Goal: Communication & Community: Share content

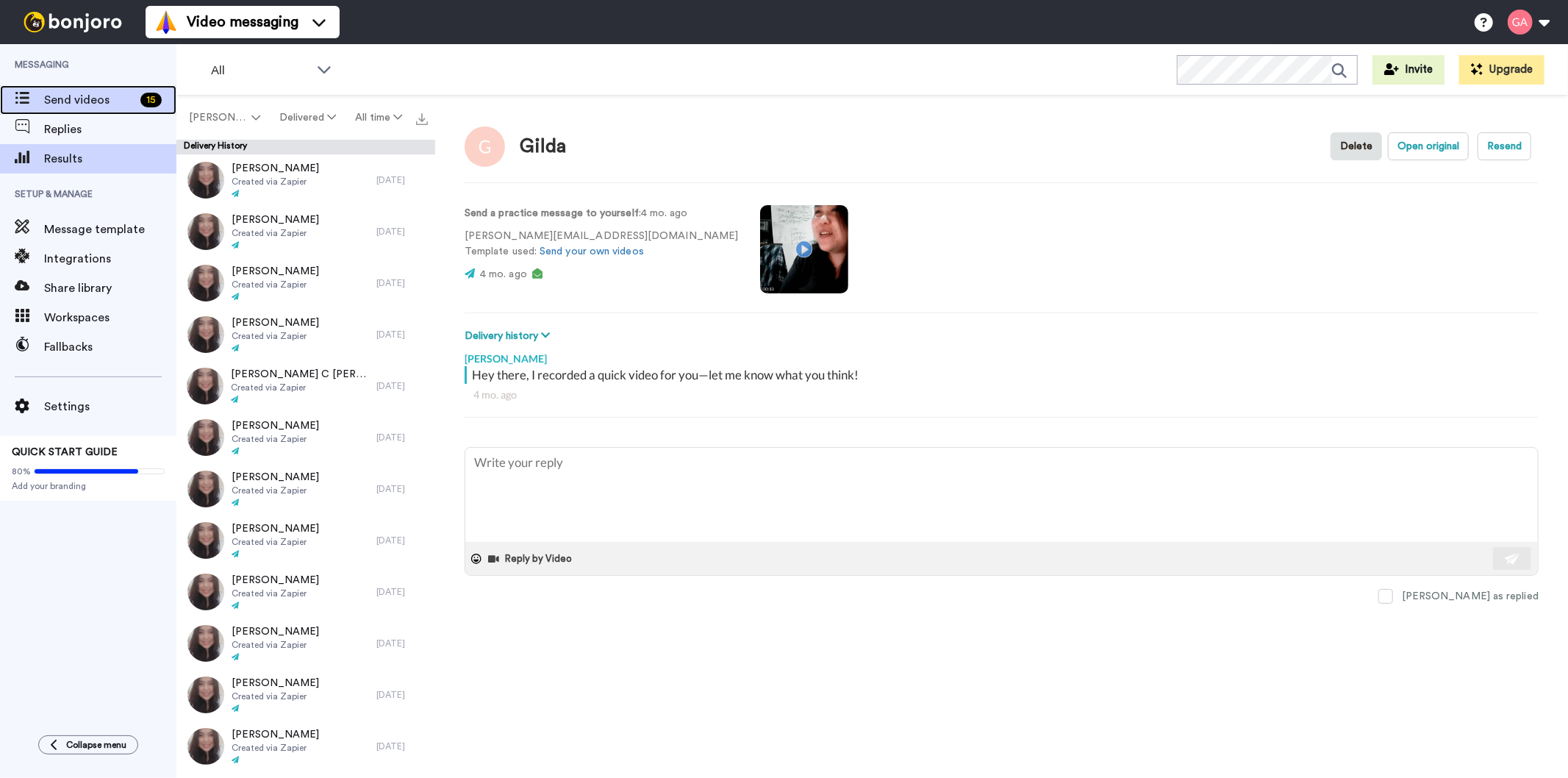
click at [59, 99] on span "Send videos" at bounding box center [89, 100] width 91 height 18
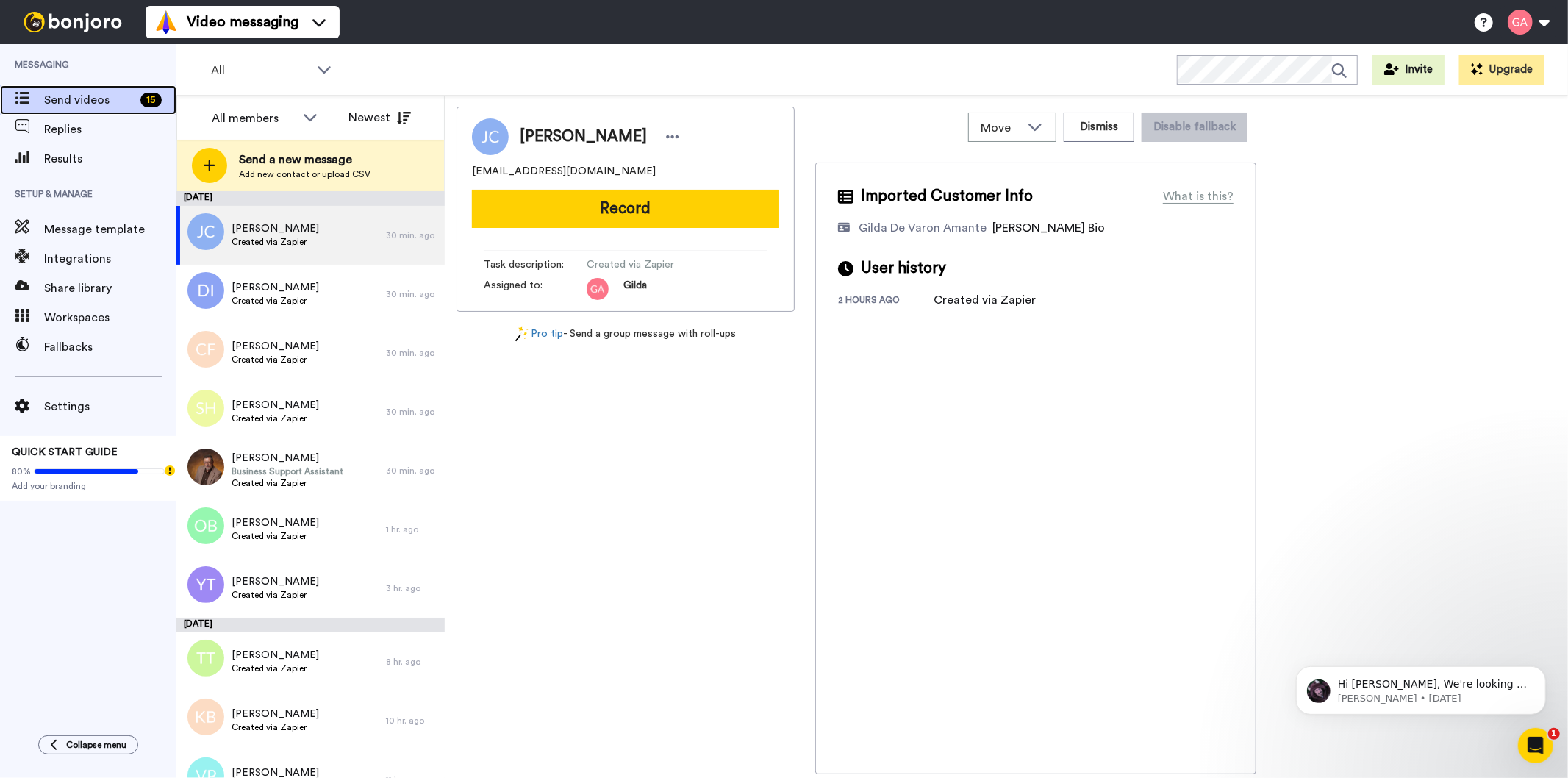
click at [112, 100] on span "Send videos" at bounding box center [89, 100] width 91 height 18
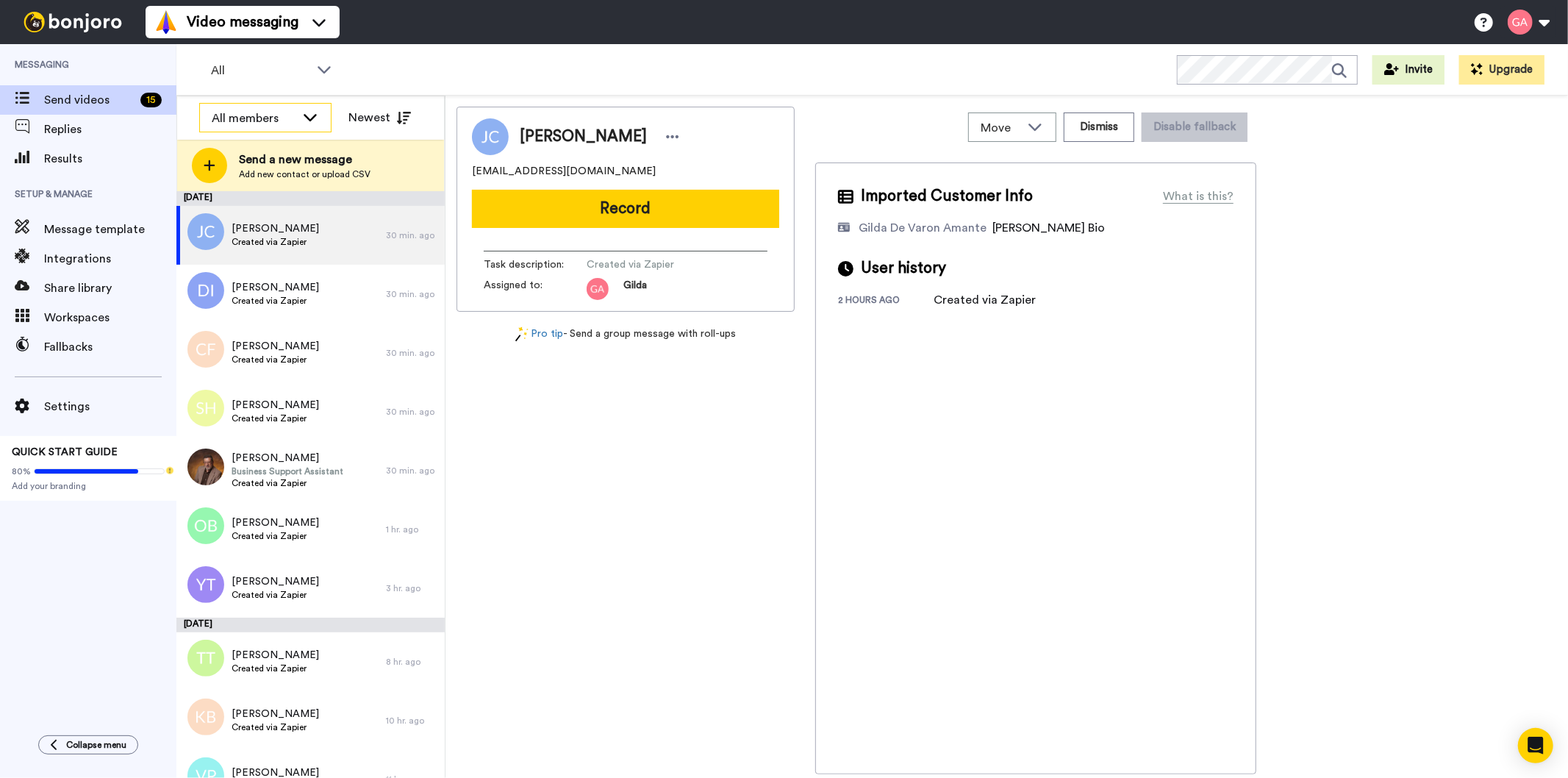
click at [284, 120] on div "All members" at bounding box center [253, 119] width 83 height 18
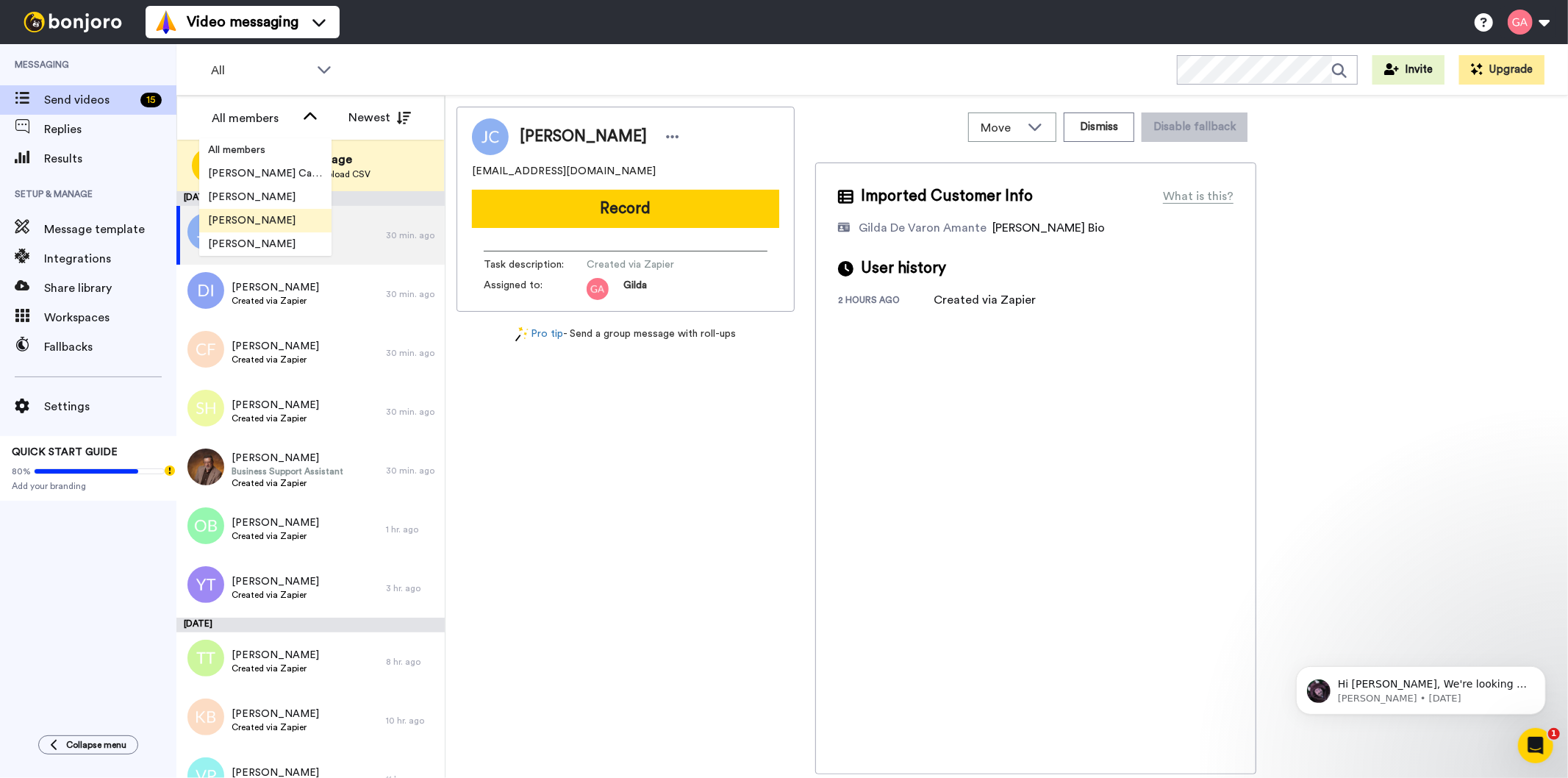
click at [260, 221] on span "[PERSON_NAME]" at bounding box center [251, 221] width 105 height 14
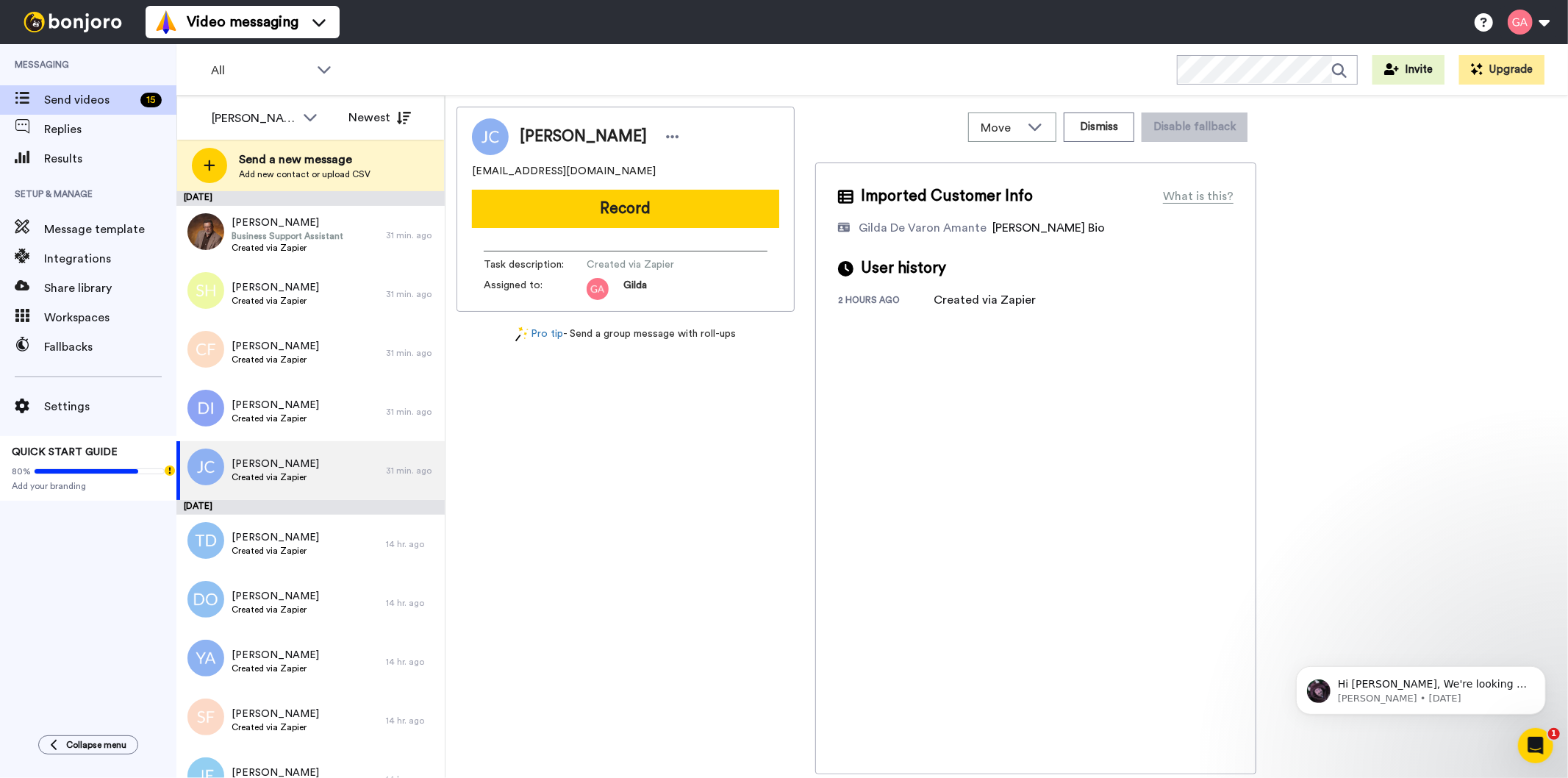
drag, startPoint x: 639, startPoint y: 137, endPoint x: 517, endPoint y: 134, distance: 122.0
click at [517, 134] on div "Jamila Campbell" at bounding box center [596, 136] width 175 height 22
copy span "Jamila Campbell"
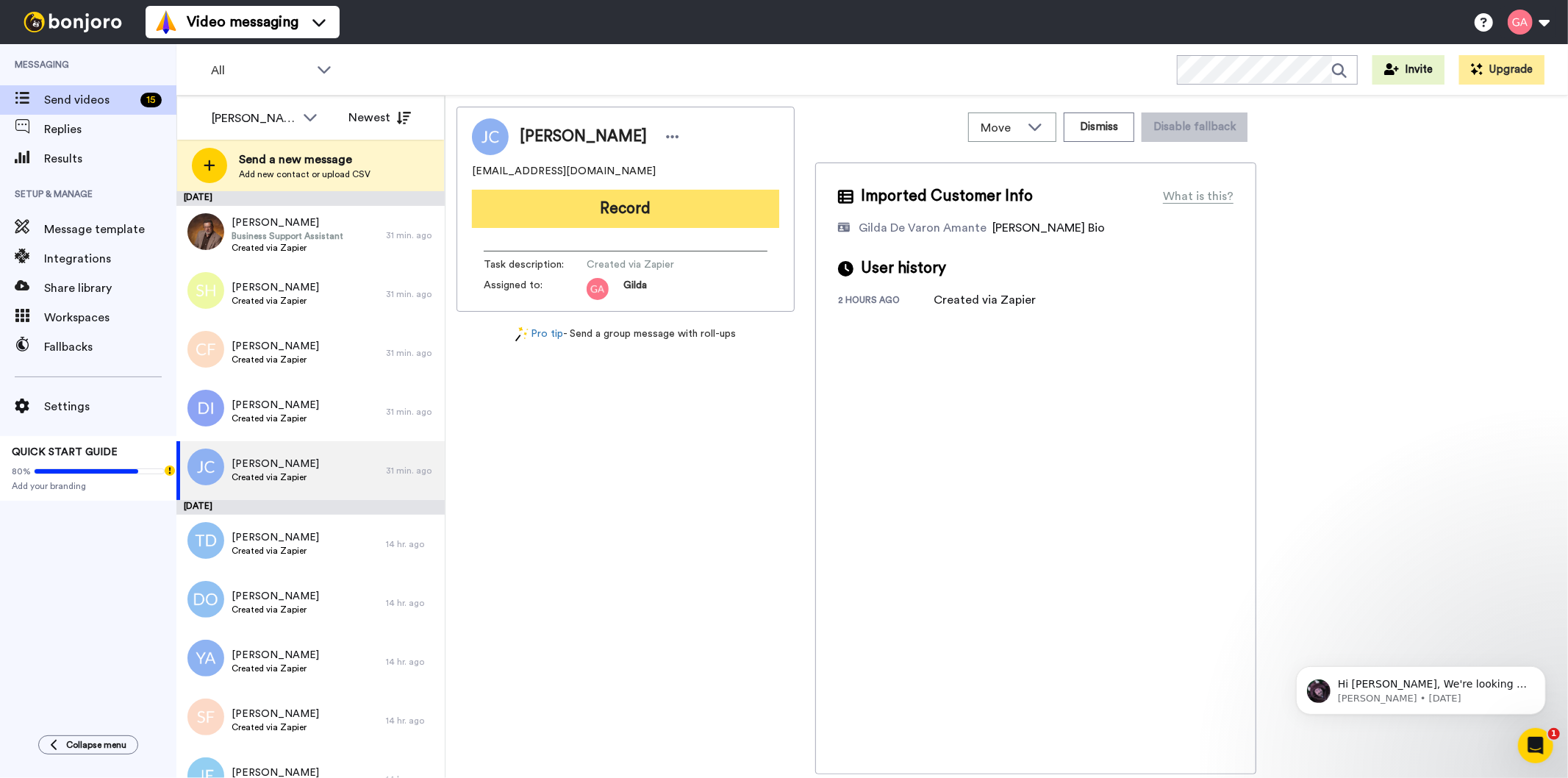
click at [588, 216] on button "Record" at bounding box center [625, 209] width 307 height 38
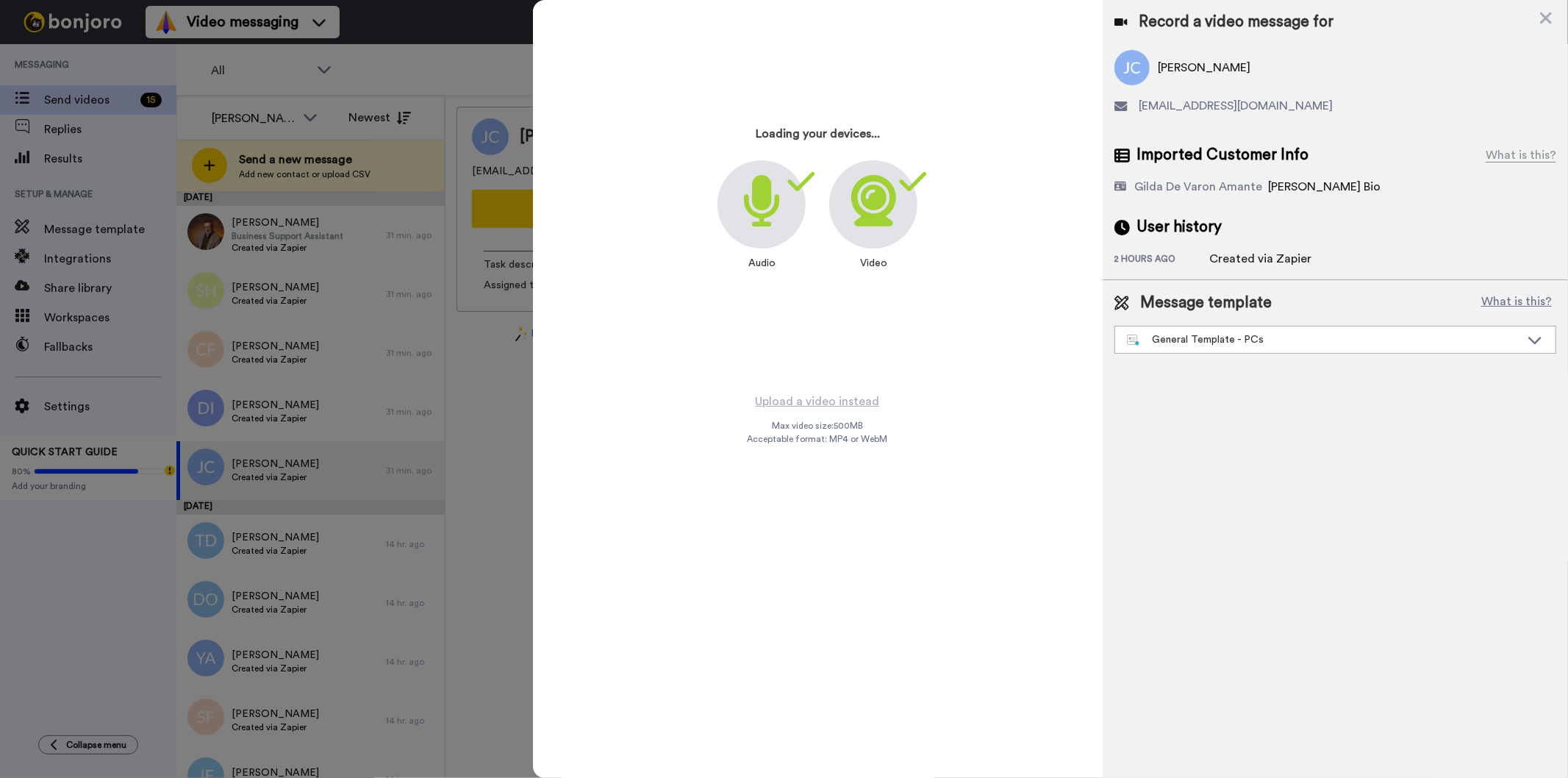
click at [1226, 354] on div "Message template What is this? General Template - PCs" at bounding box center [1335, 322] width 465 height 85
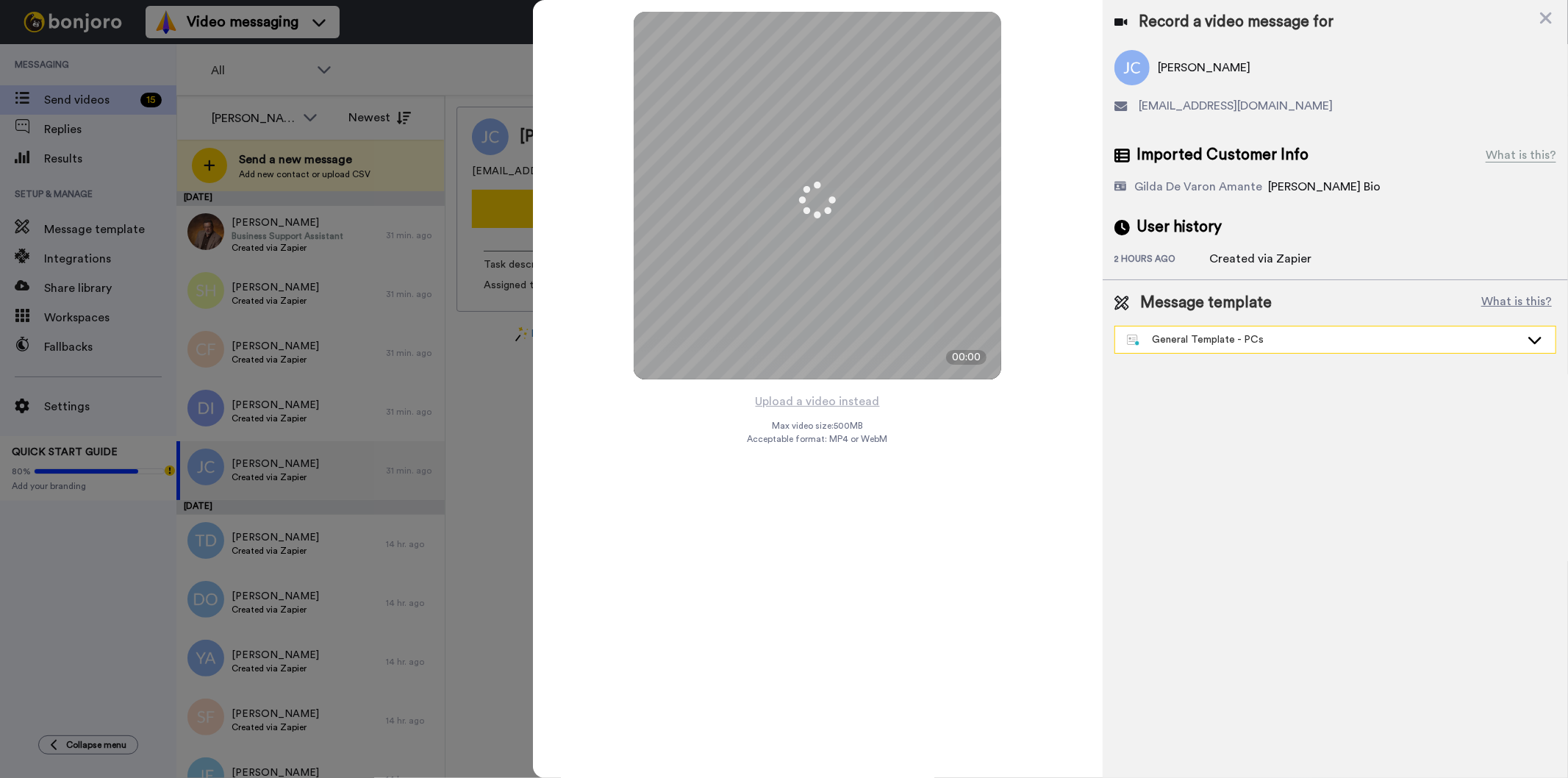
click at [1228, 344] on div "General Template - PCs" at bounding box center [1323, 339] width 393 height 14
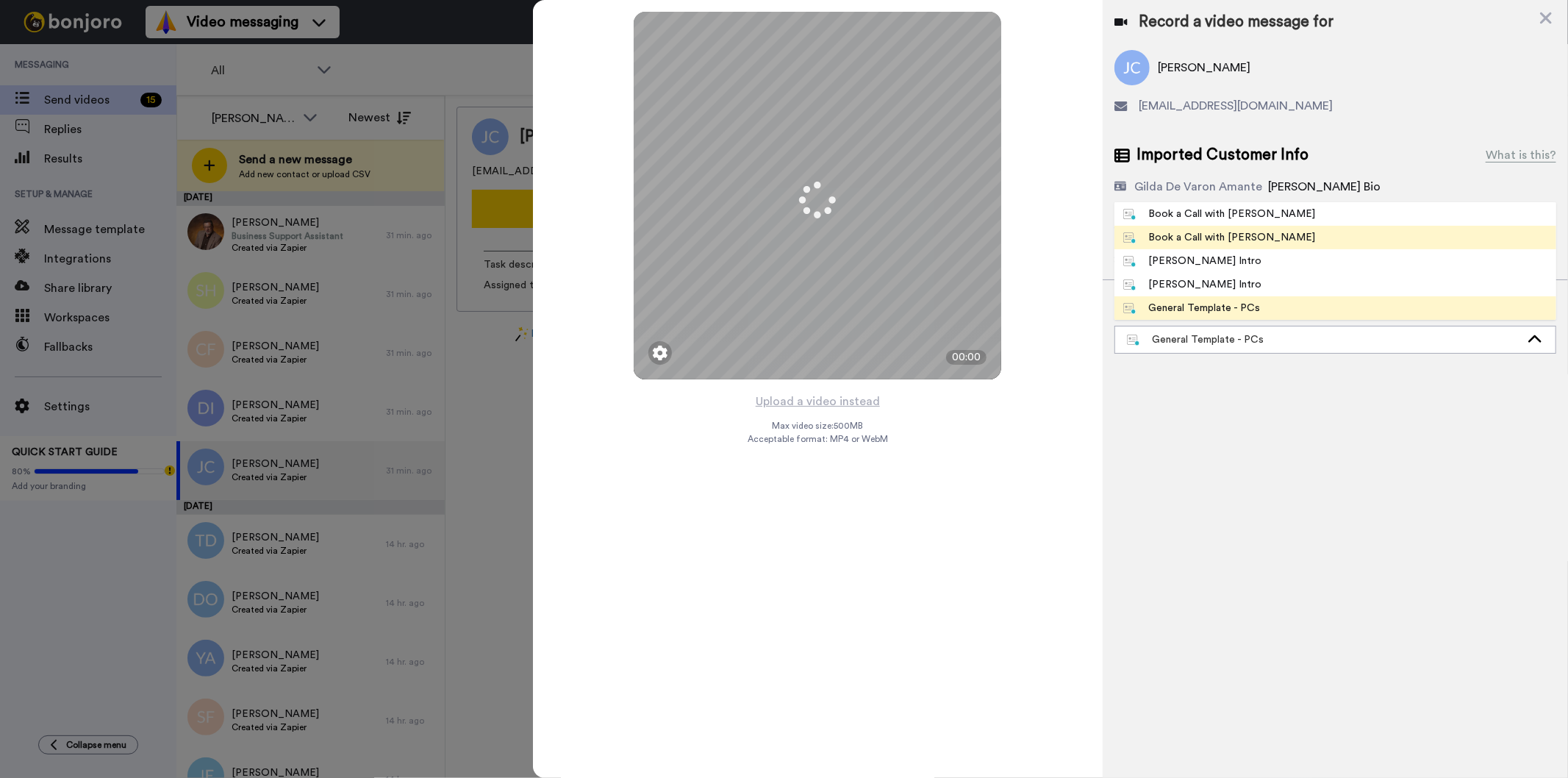
click at [1239, 240] on div "Book a Call with [PERSON_NAME]" at bounding box center [1219, 237] width 192 height 14
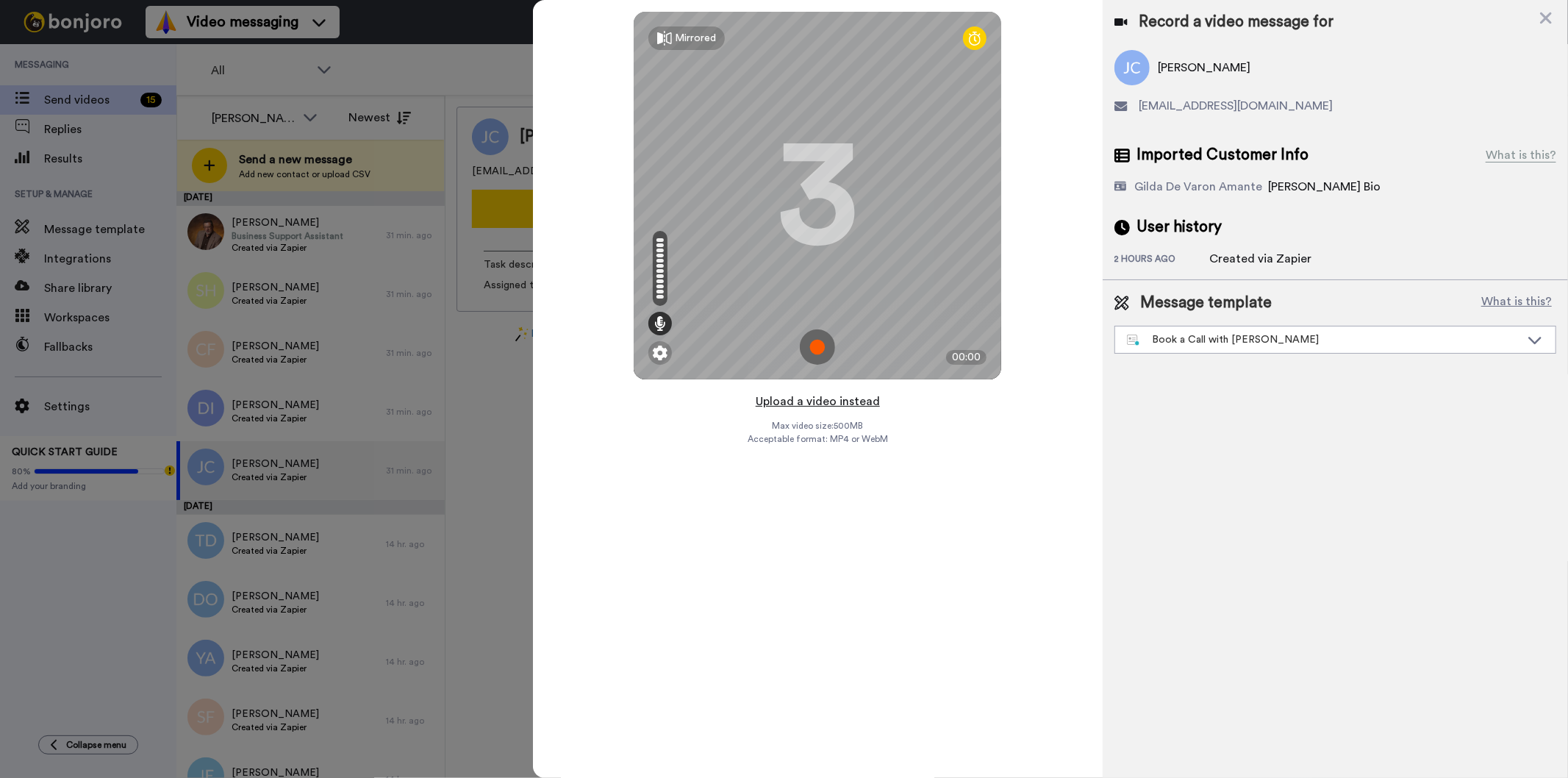
click at [833, 407] on button "Upload a video instead" at bounding box center [818, 401] width 133 height 19
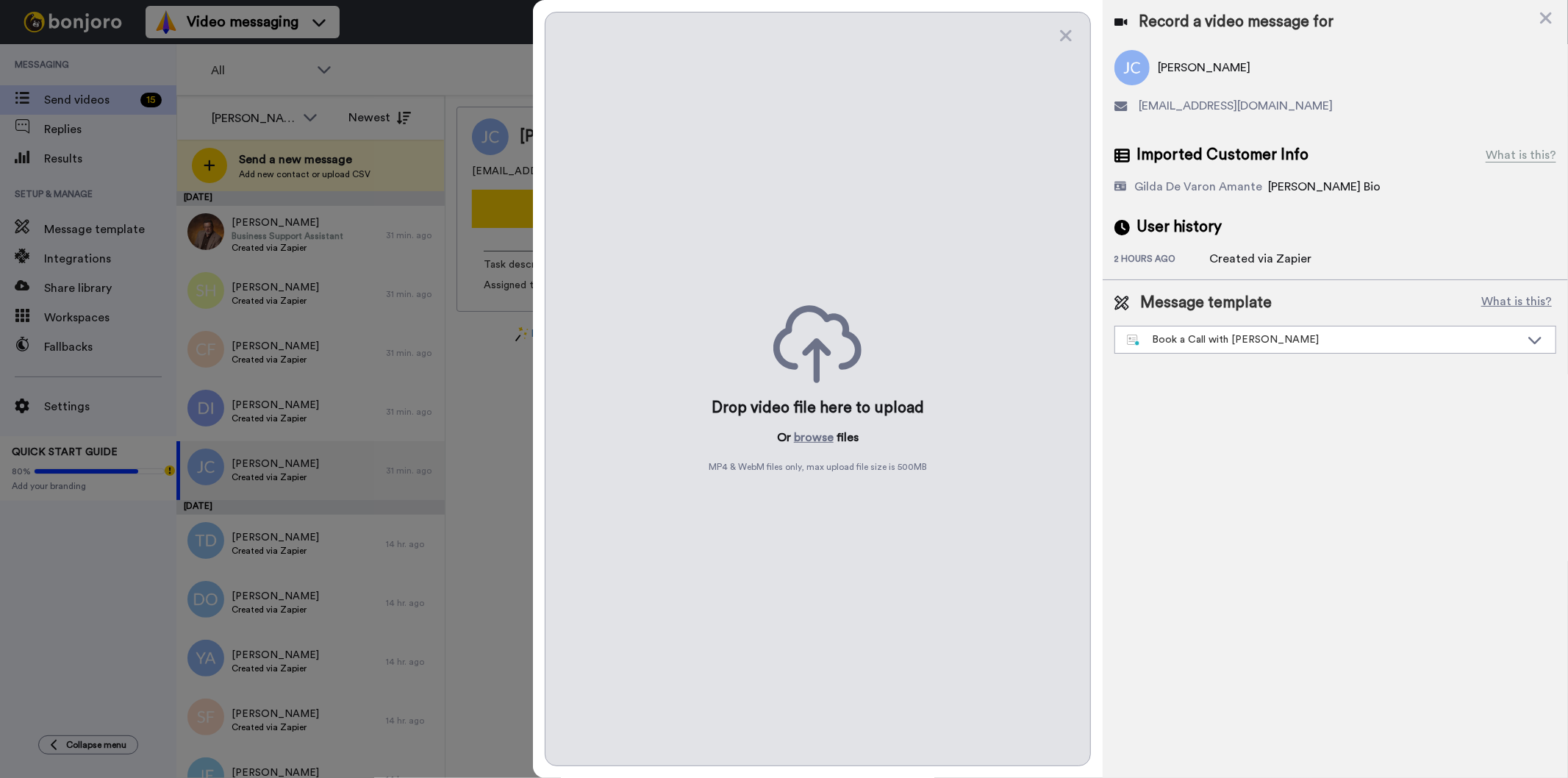
click at [825, 446] on div "Drop video file here to upload Or browse files MP4 & WebM files only, max uploa…" at bounding box center [817, 389] width 545 height 754
click at [823, 435] on button "browse" at bounding box center [813, 437] width 39 height 18
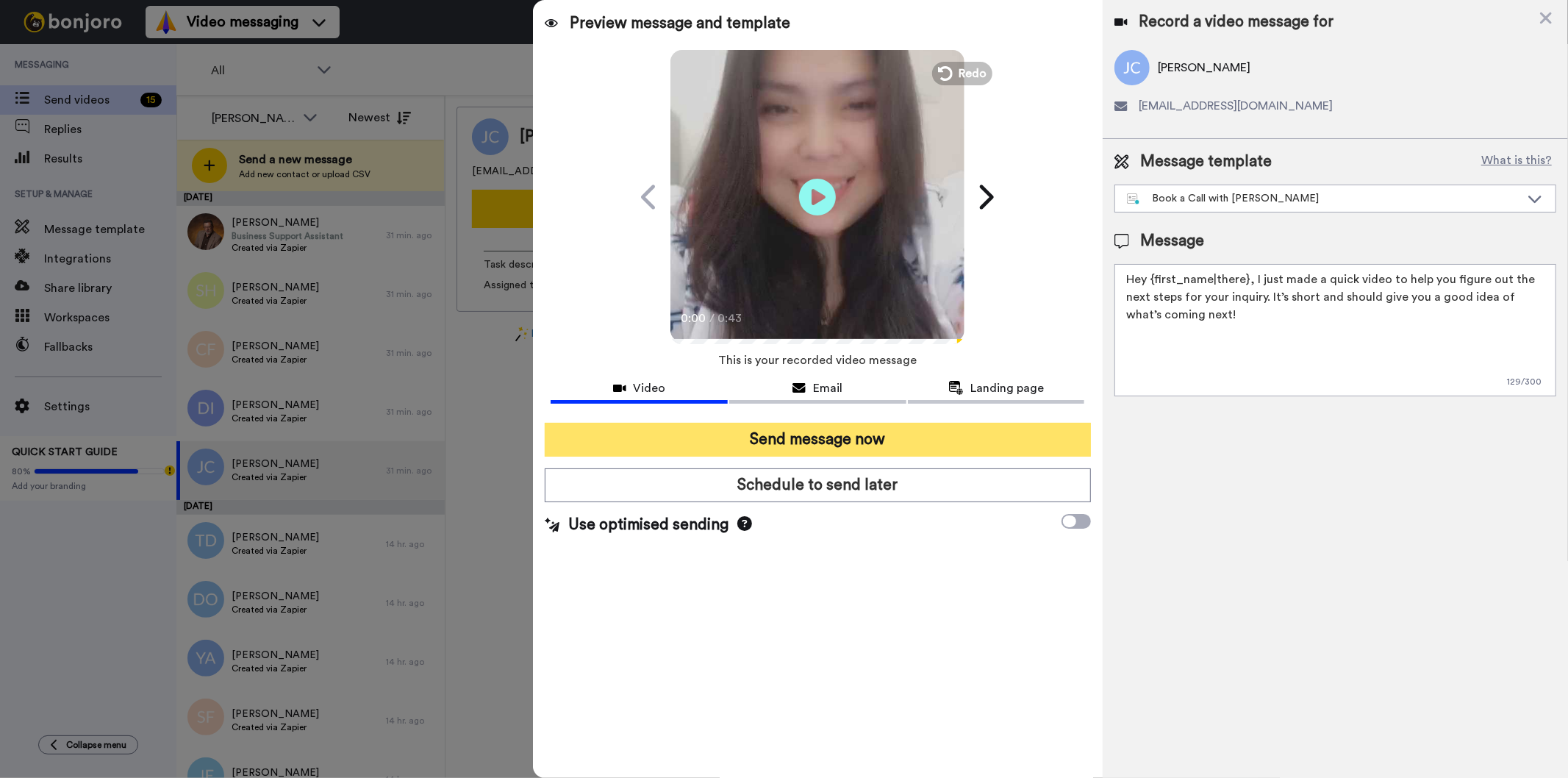
click at [872, 438] on button "Send message now" at bounding box center [817, 440] width 545 height 34
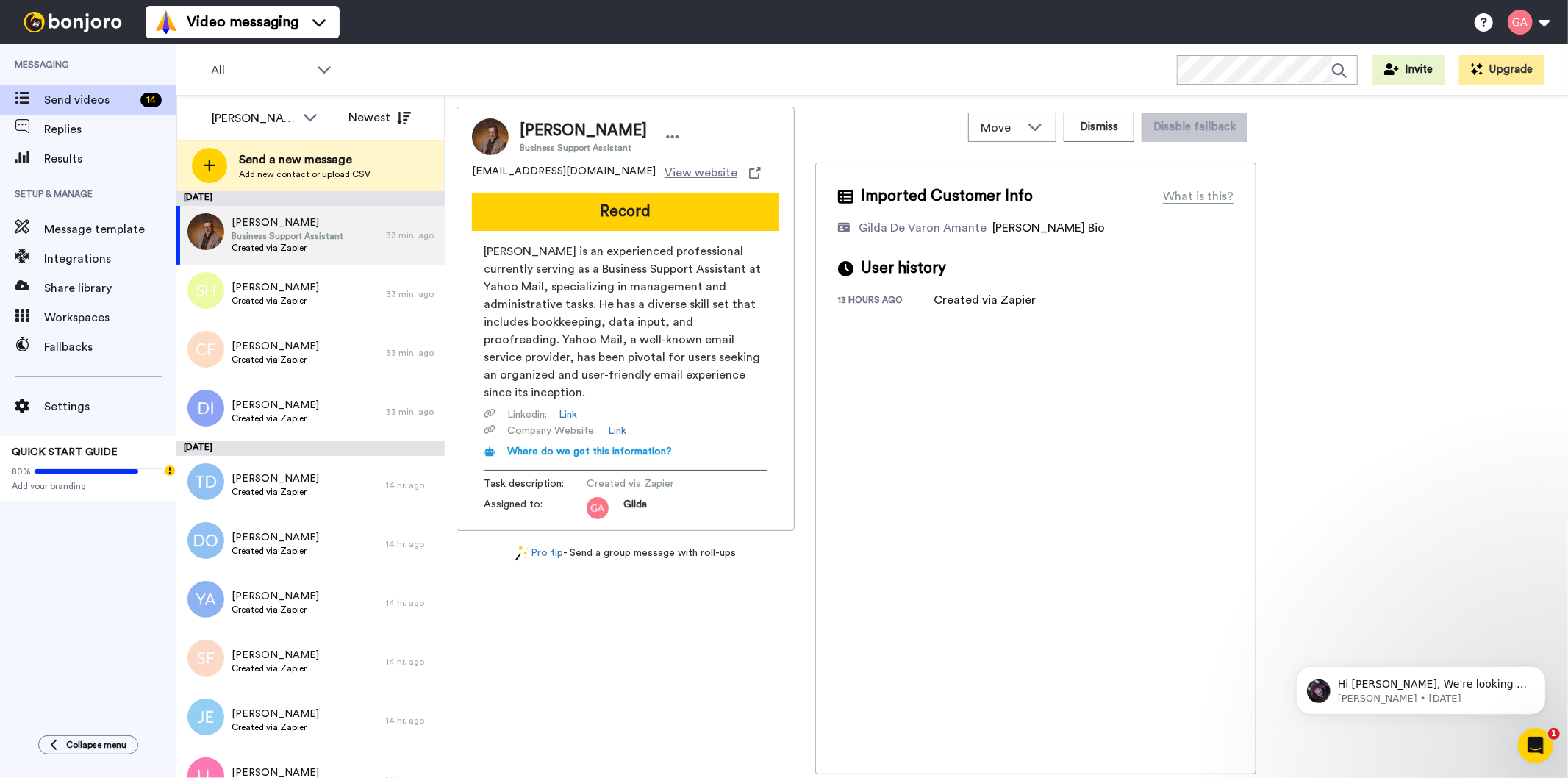
click at [583, 119] on div "Frederick Pisani Business Support Assistant" at bounding box center [625, 137] width 307 height 37
drag, startPoint x: 593, startPoint y: 169, endPoint x: 469, endPoint y: 159, distance: 124.4
click at [469, 159] on div "Frederick Pisani Business Support Assistant fredsaccounts@ymail.com View websit…" at bounding box center [626, 318] width 338 height 424
drag, startPoint x: 634, startPoint y: 124, endPoint x: 522, endPoint y: 133, distance: 112.4
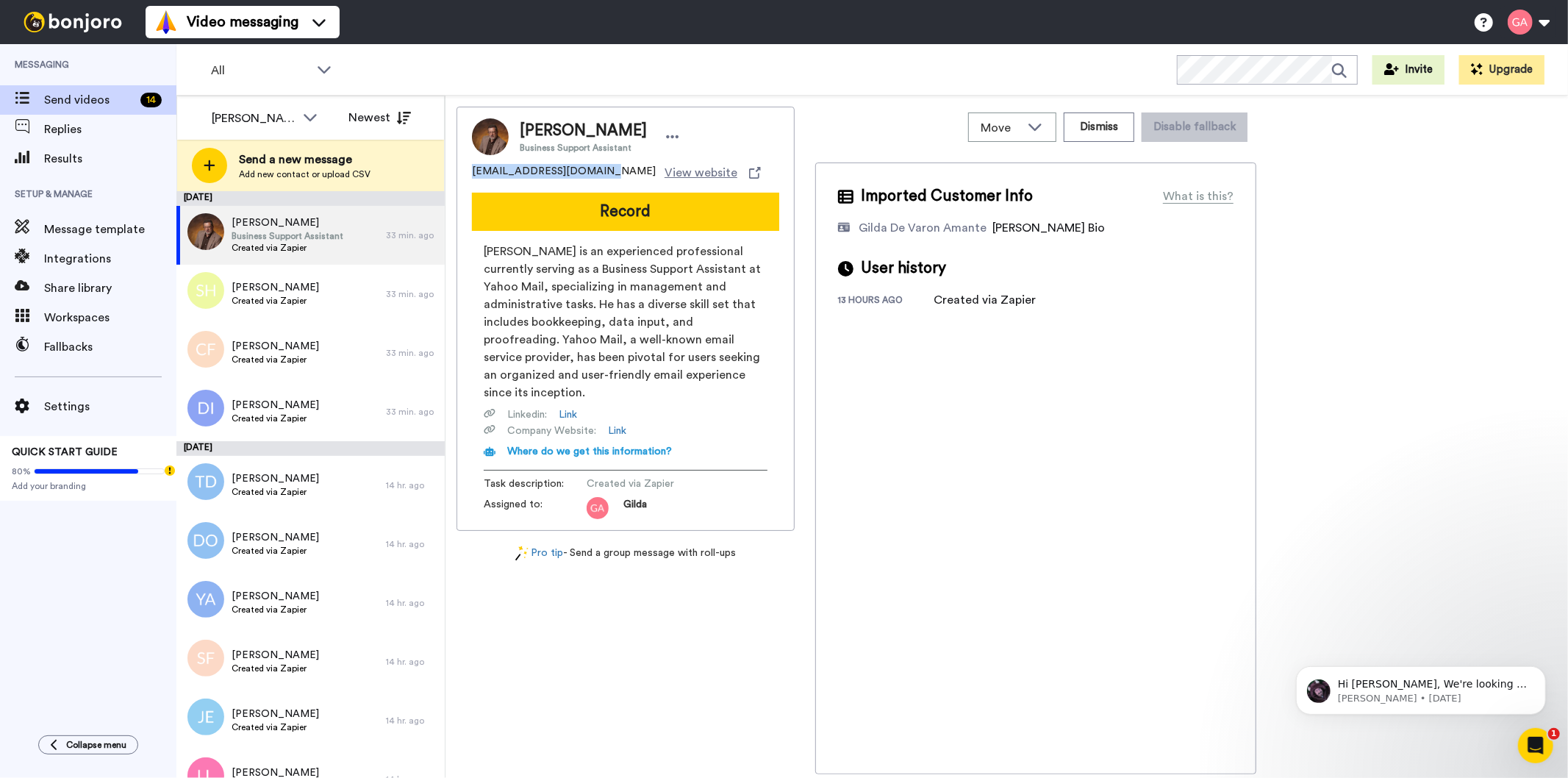
click at [522, 133] on div "Frederick Pisani Business Support Assistant" at bounding box center [602, 136] width 164 height 34
copy span "[PERSON_NAME]"
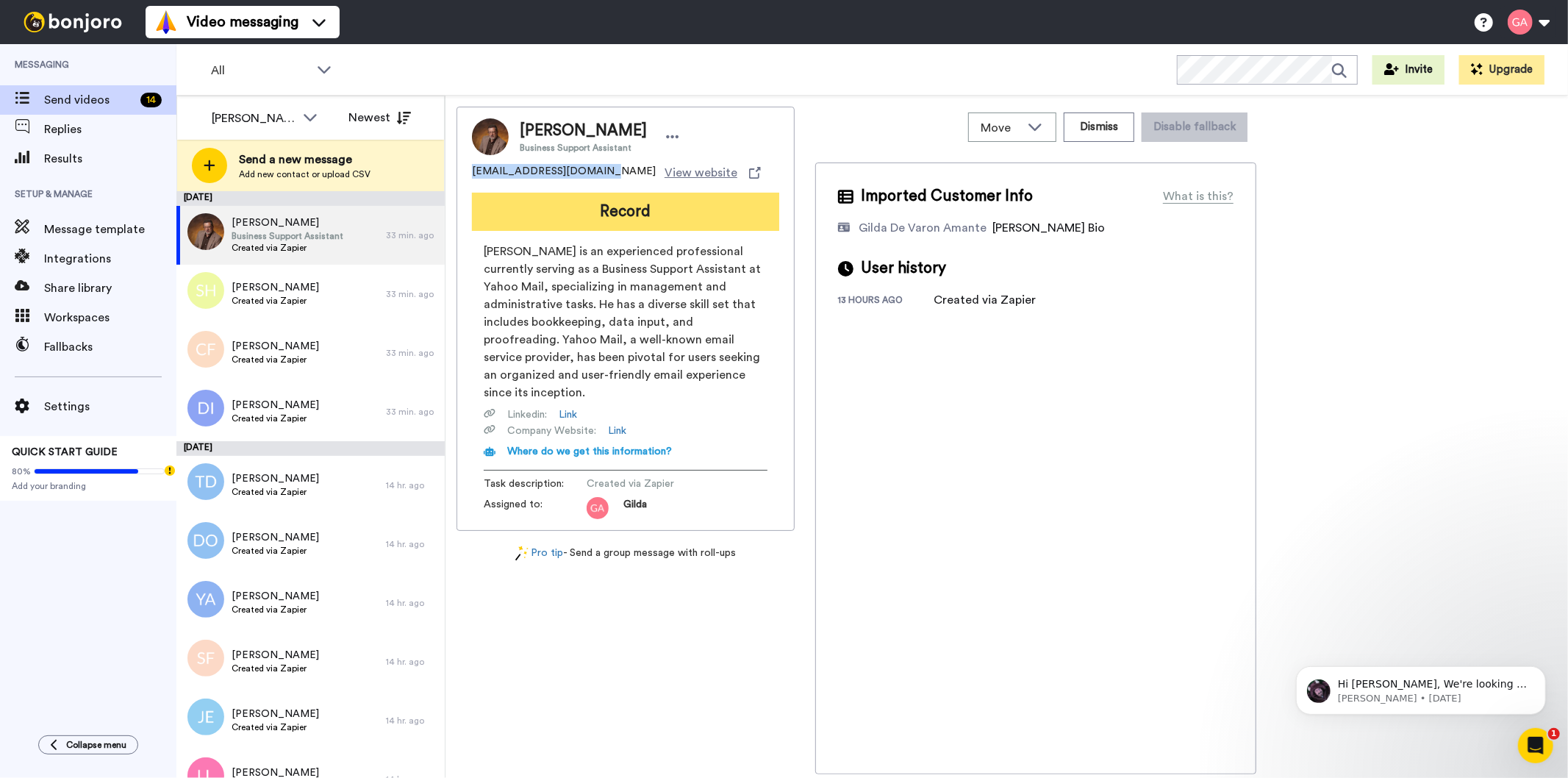
click at [700, 213] on button "Record" at bounding box center [625, 212] width 307 height 38
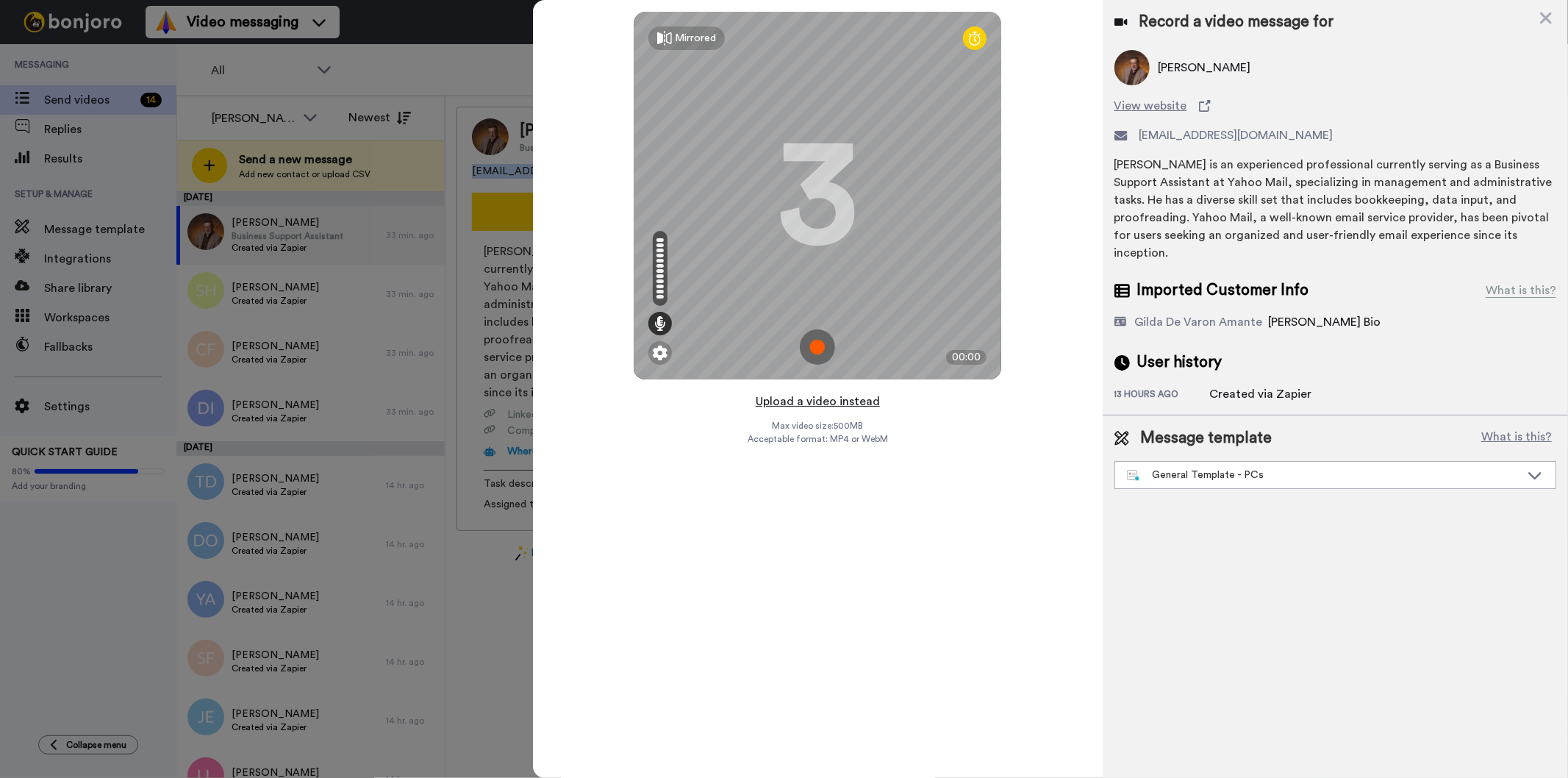
click at [821, 400] on button "Upload a video instead" at bounding box center [818, 401] width 133 height 19
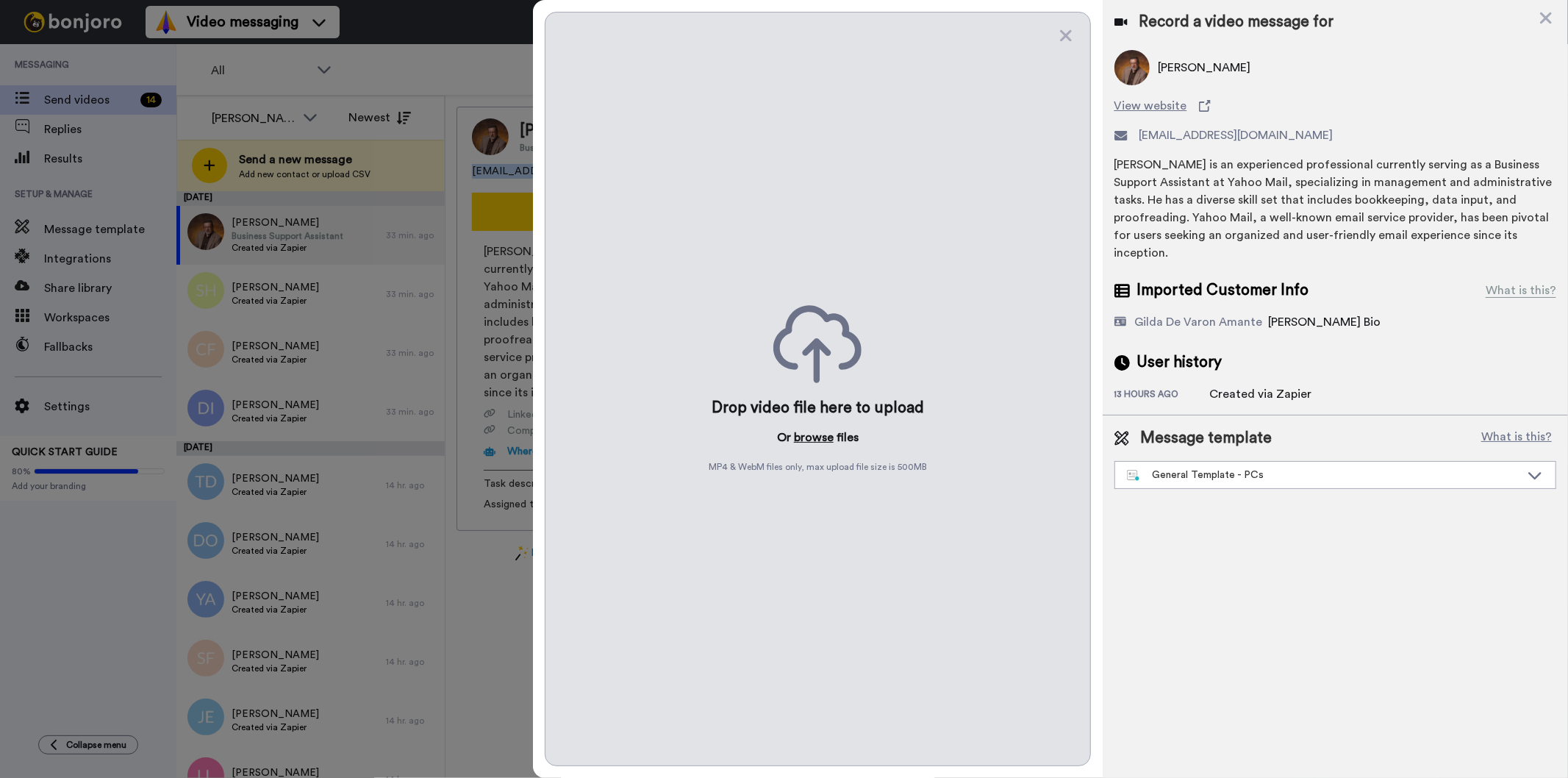
click at [812, 444] on button "browse" at bounding box center [813, 437] width 39 height 18
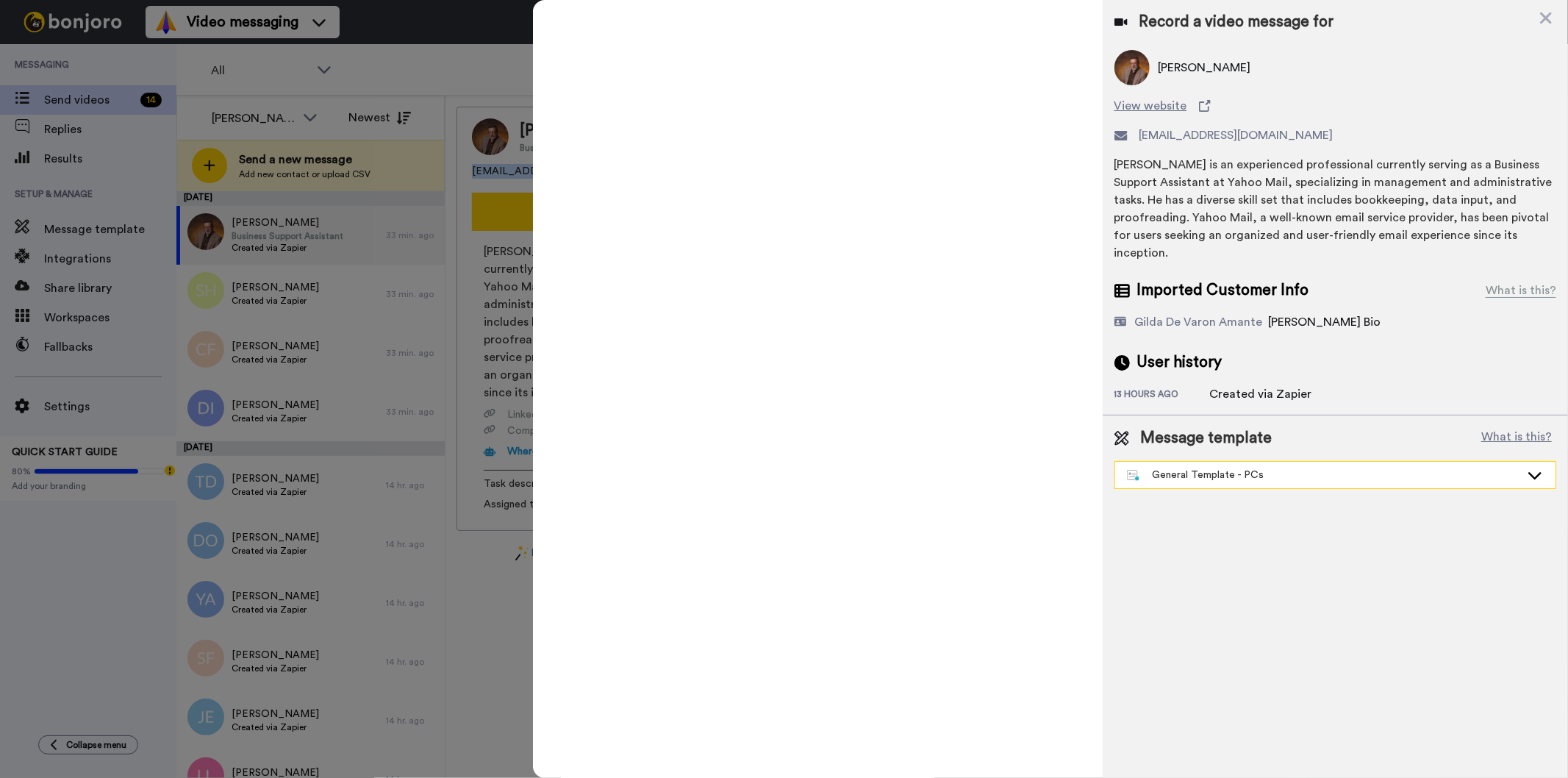
click at [1234, 468] on div "General Template - PCs" at bounding box center [1323, 475] width 393 height 14
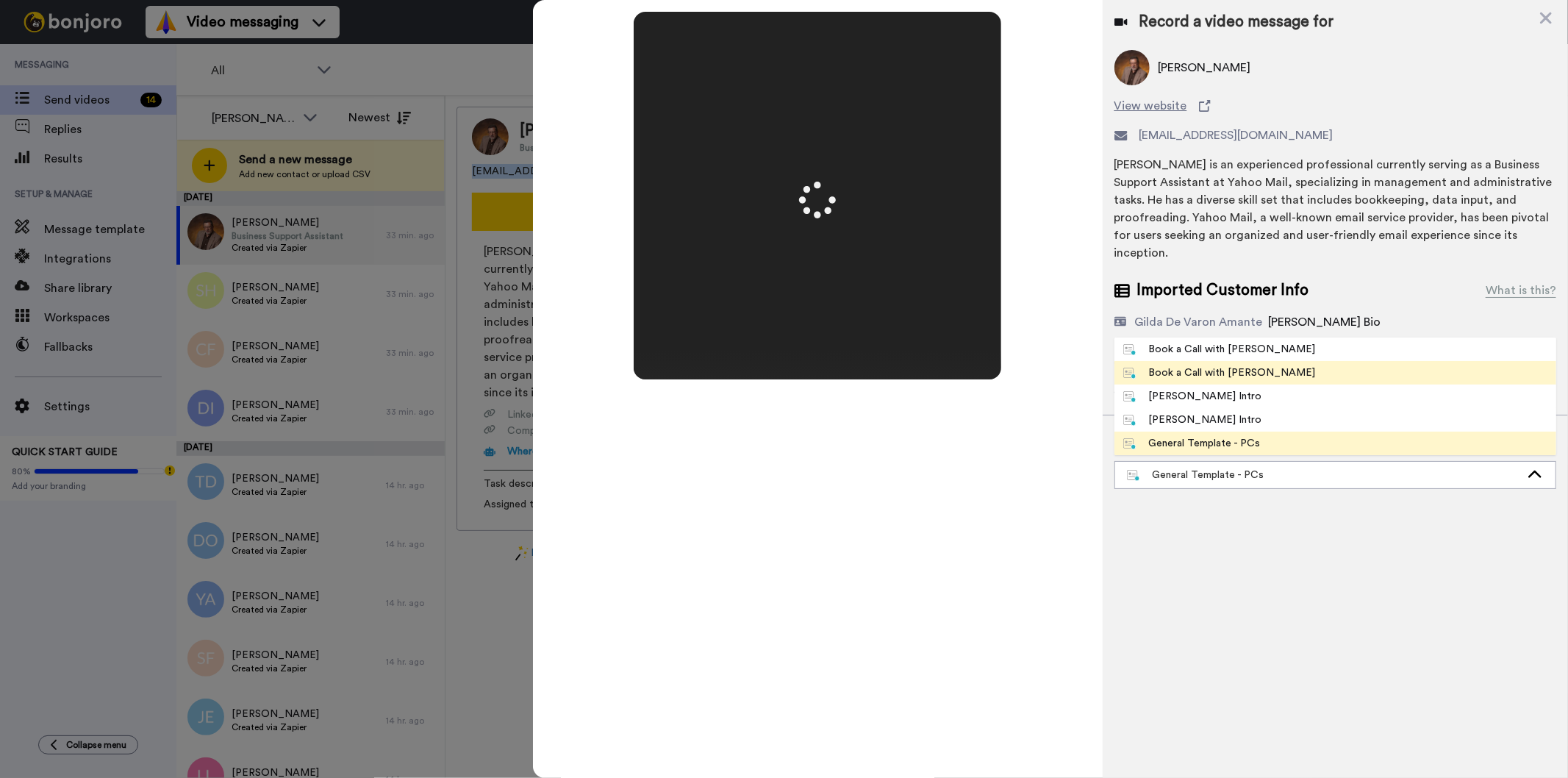
click at [1252, 365] on span "Book a Call with Gilda" at bounding box center [1219, 372] width 210 height 14
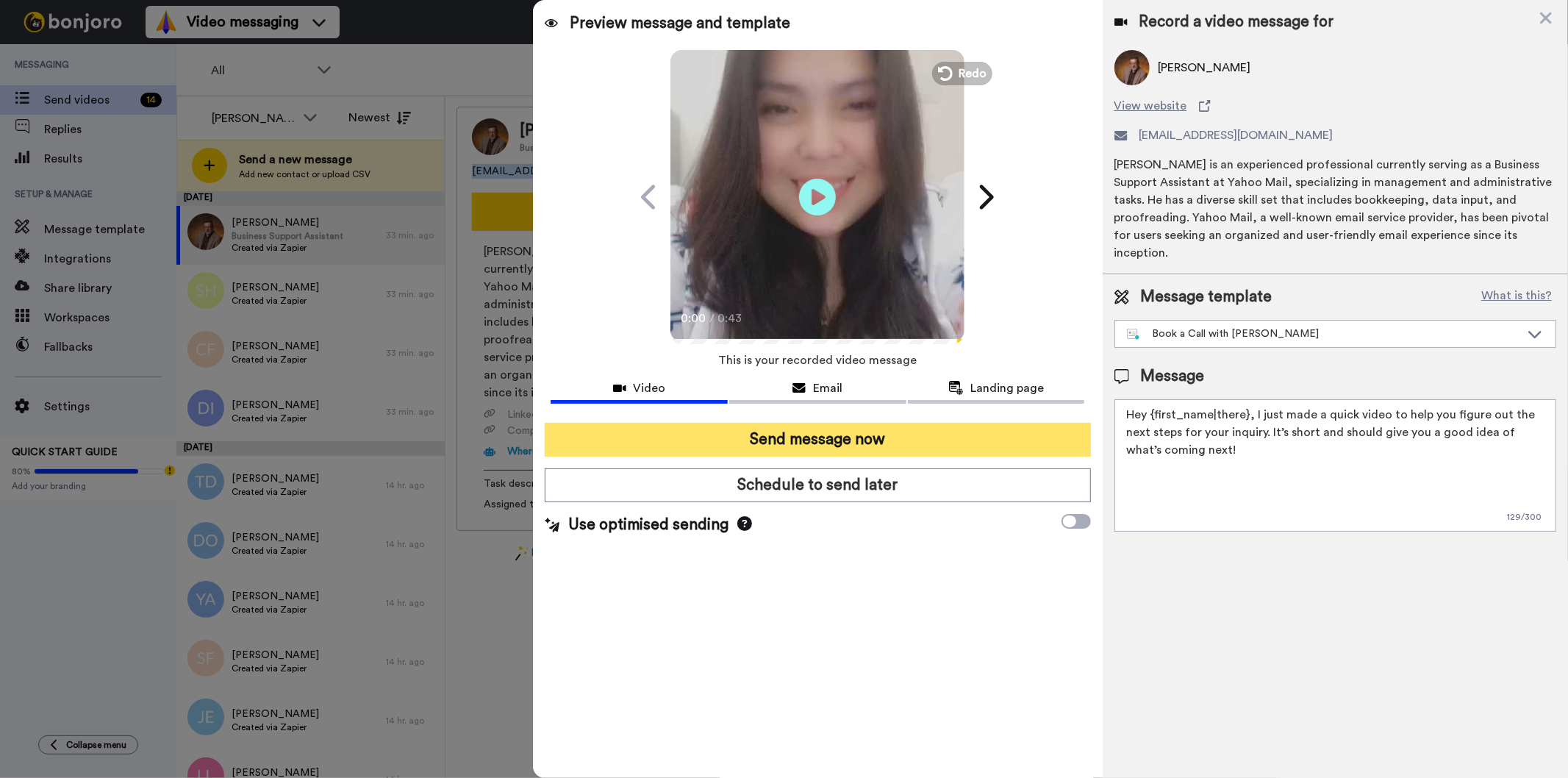
click at [909, 439] on button "Send message now" at bounding box center [817, 440] width 545 height 34
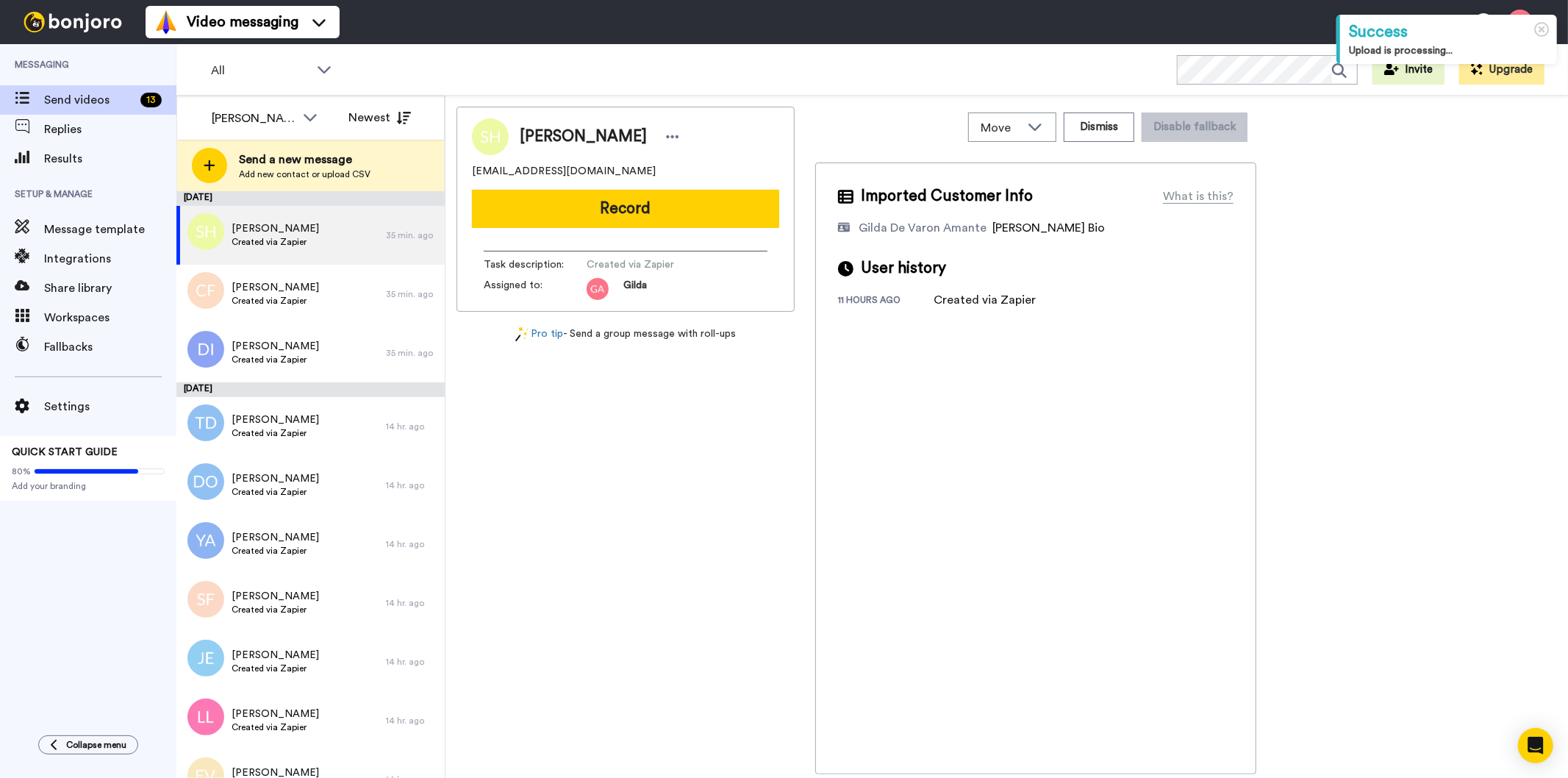
click at [551, 136] on span "Shashonia Hillian" at bounding box center [583, 136] width 128 height 22
click at [551, 136] on span "[PERSON_NAME]" at bounding box center [583, 136] width 128 height 22
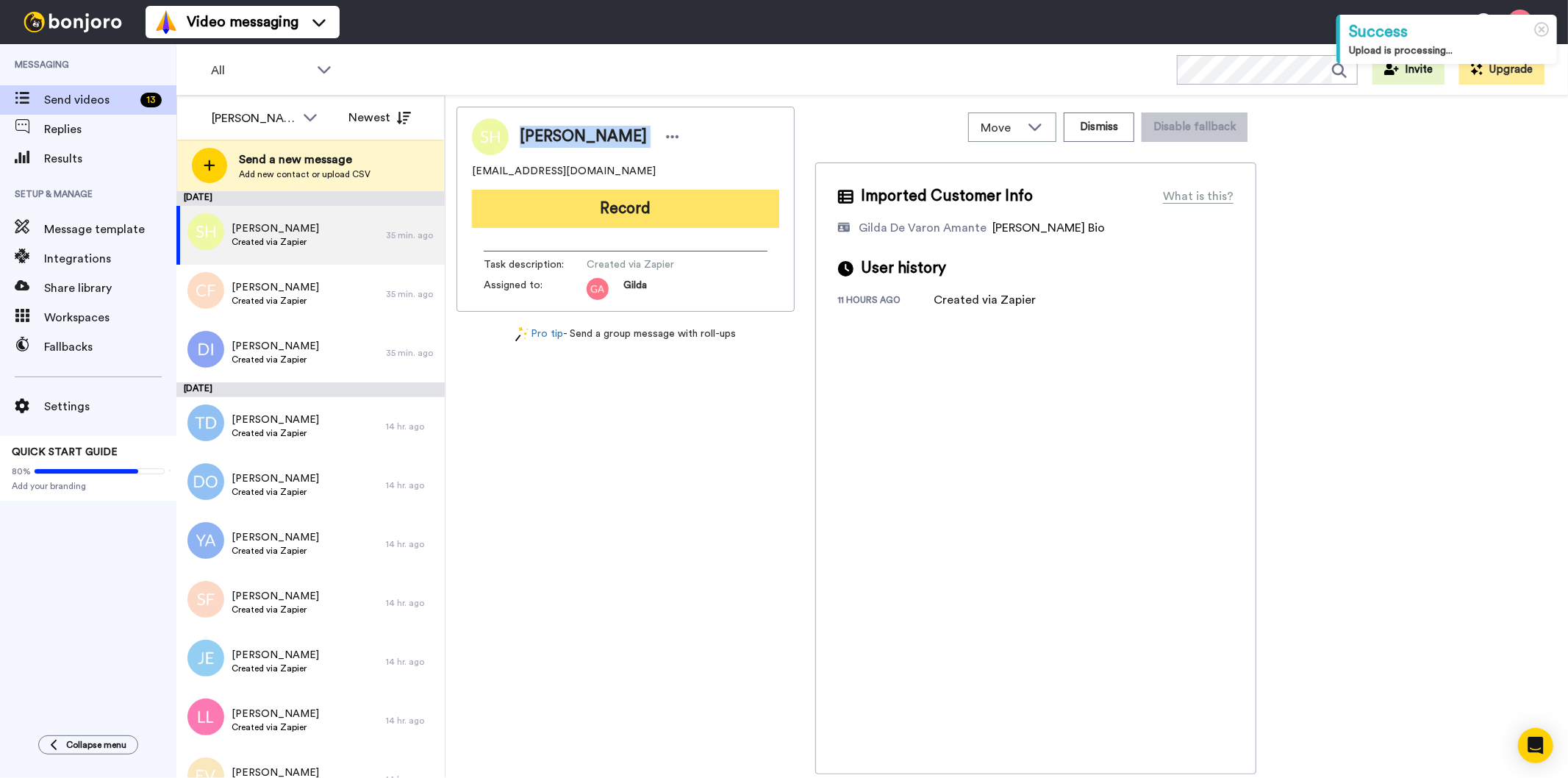
copy div "[PERSON_NAME]"
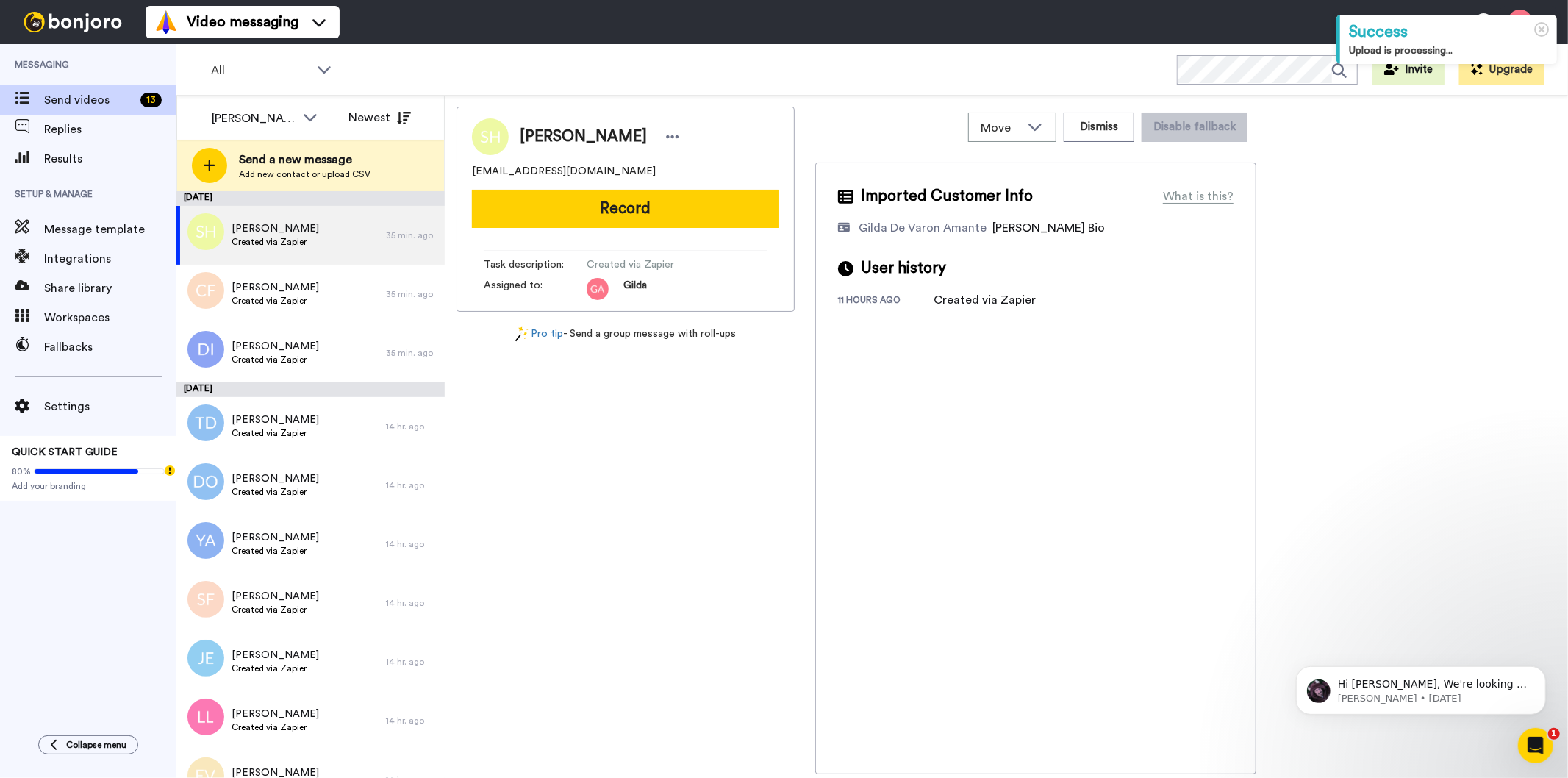
click at [699, 590] on div "Shashonia Hillian shashoniahillian@gmail.com Record Task description : Created …" at bounding box center [626, 440] width 338 height 667
click at [1125, 403] on div "Imported Customer Info What is this? Gilda De Varon Amante Bonjoro Assignee Bio…" at bounding box center [1035, 468] width 441 height 611
click at [1104, 119] on button "Dismiss" at bounding box center [1099, 127] width 71 height 30
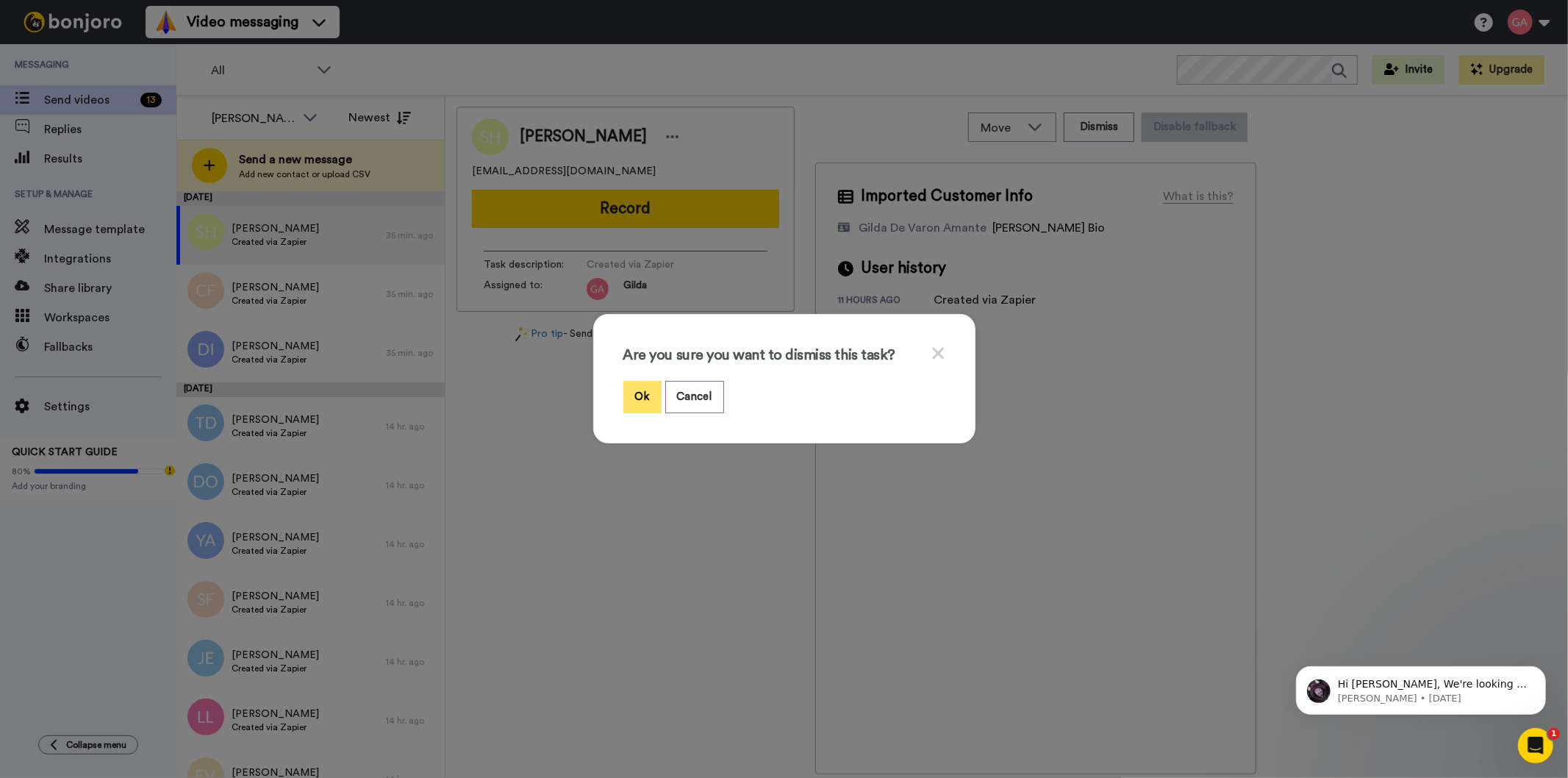
click at [623, 391] on button "Ok" at bounding box center [642, 396] width 38 height 31
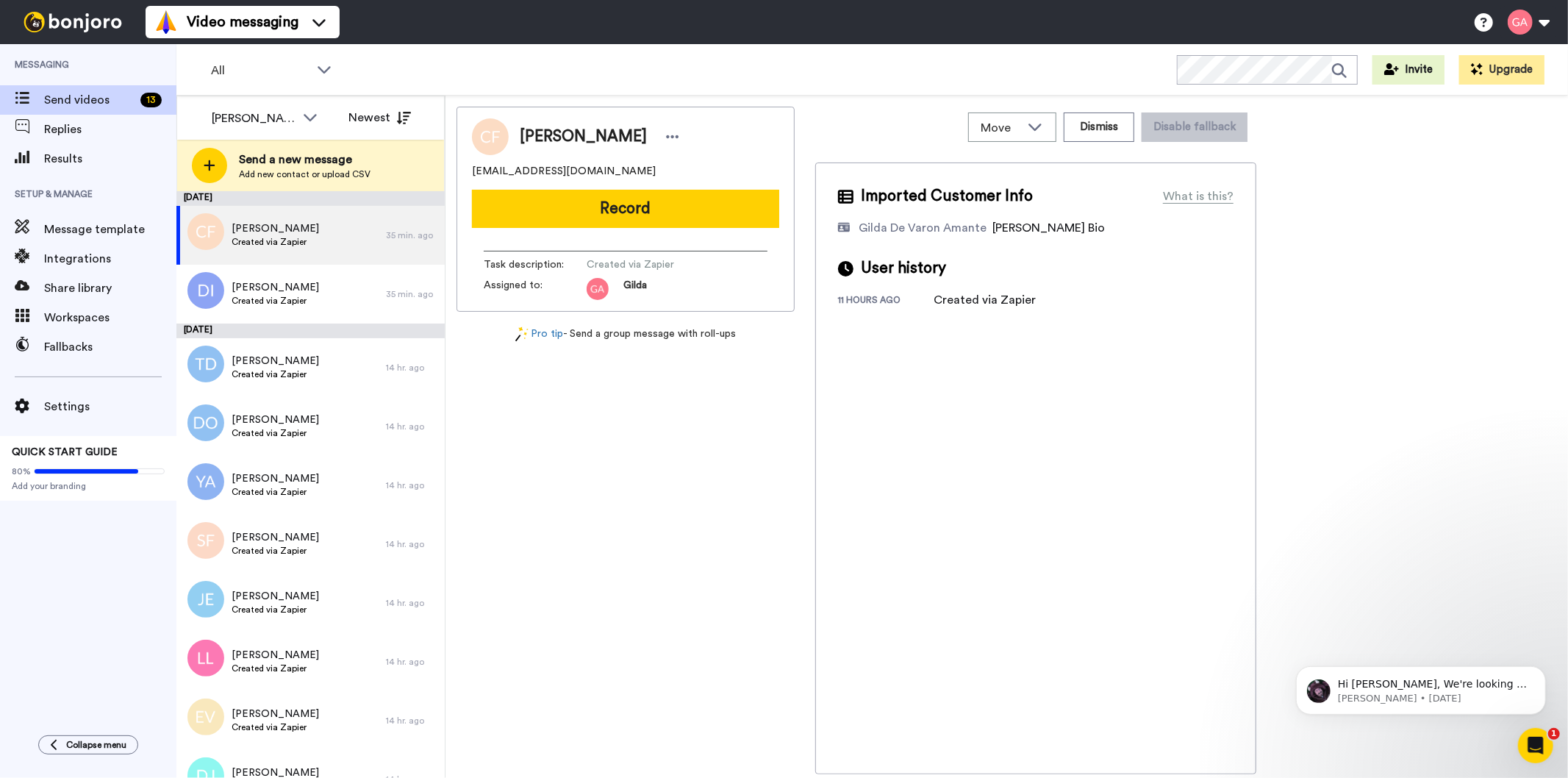
click at [647, 537] on div "Christa Fathergill mrsfatherg@gmail.com Record Task description : Created via Z…" at bounding box center [626, 440] width 338 height 667
click at [597, 137] on span "[PERSON_NAME]" at bounding box center [583, 136] width 128 height 22
copy div "[PERSON_NAME]"
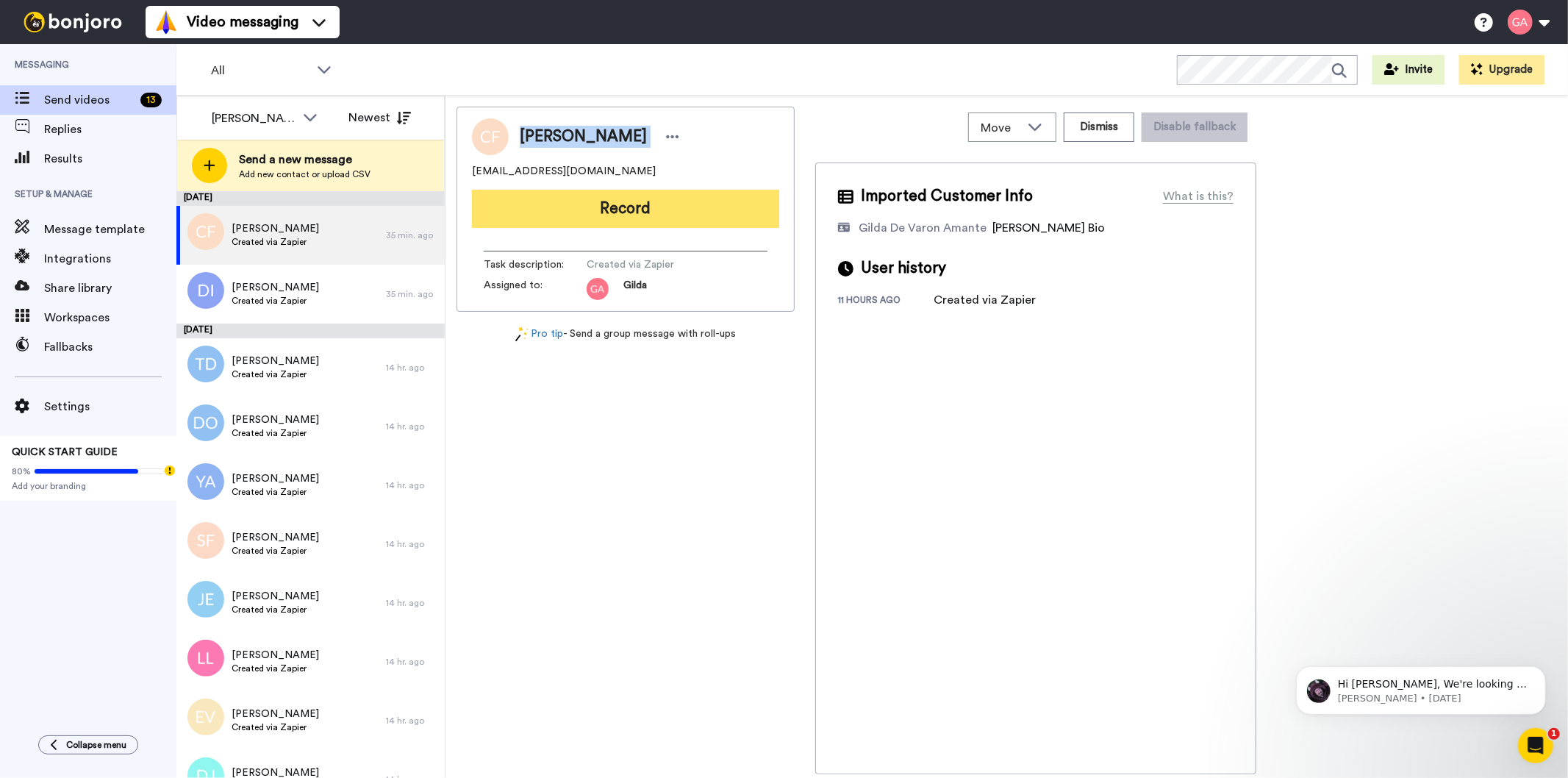
click at [695, 195] on button "Record" at bounding box center [625, 209] width 307 height 38
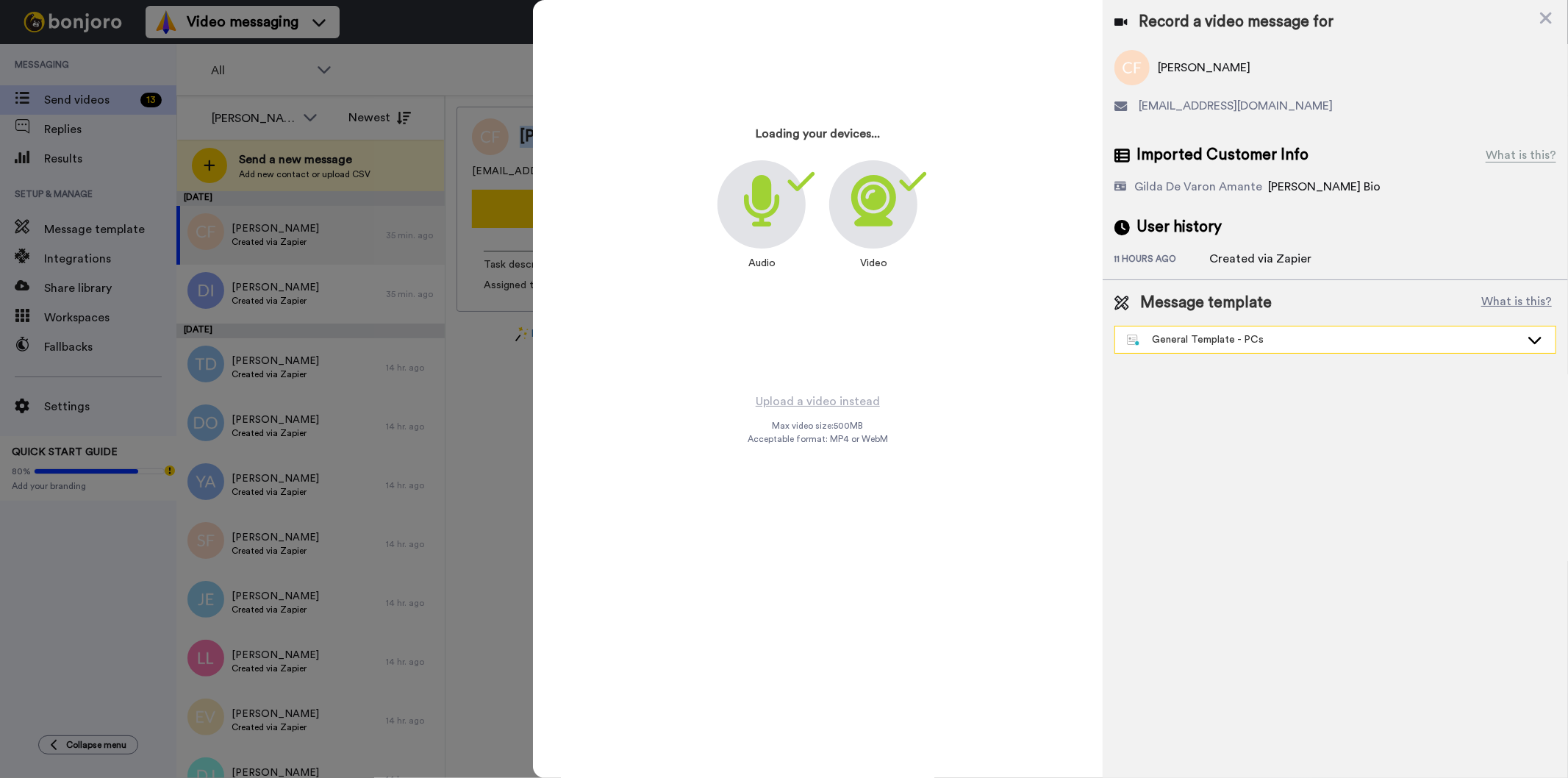
click at [1323, 335] on div "General Template - PCs" at bounding box center [1323, 339] width 393 height 14
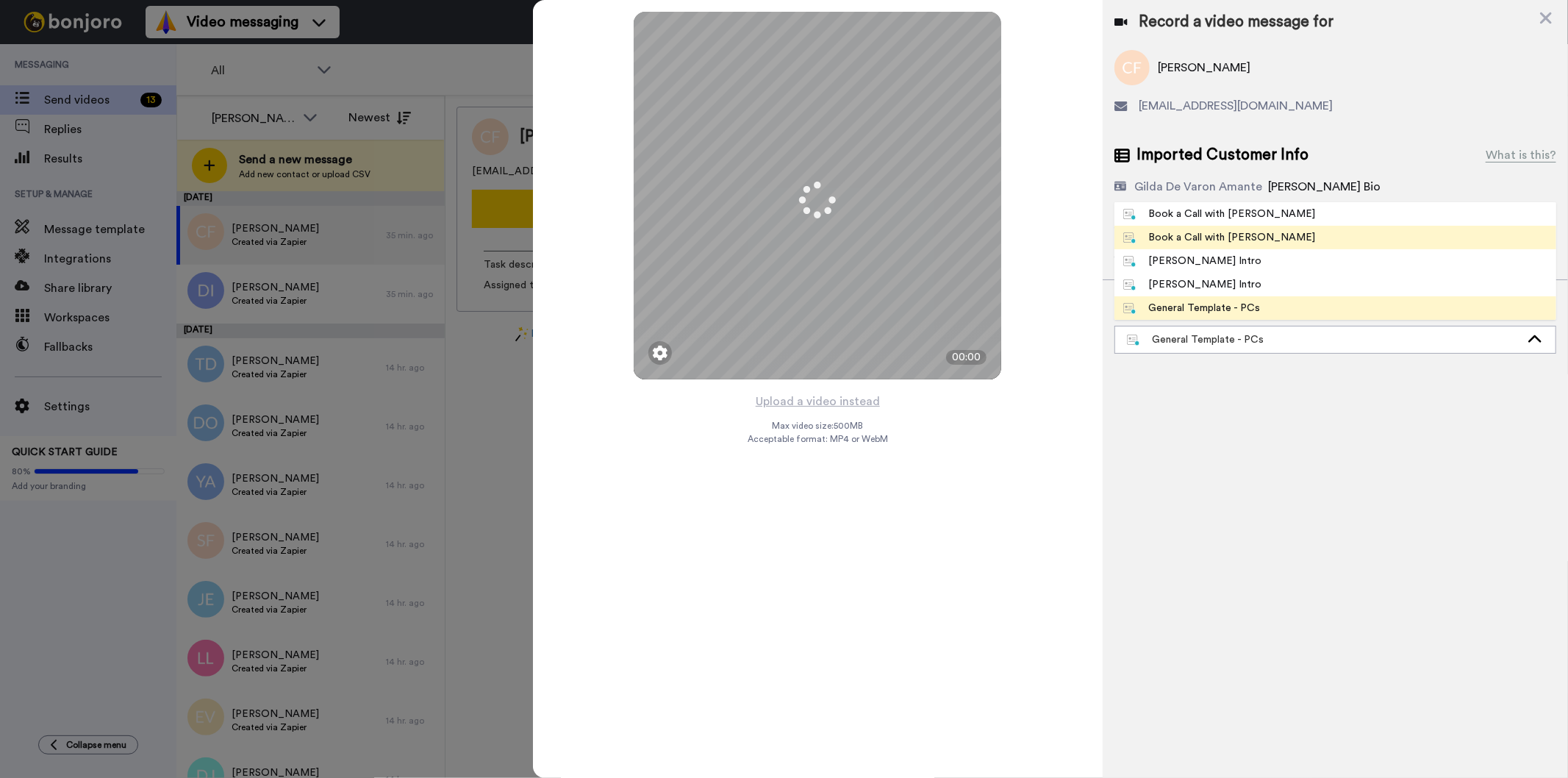
click at [1273, 237] on li "Book a Call with [PERSON_NAME]" at bounding box center [1335, 237] width 442 height 23
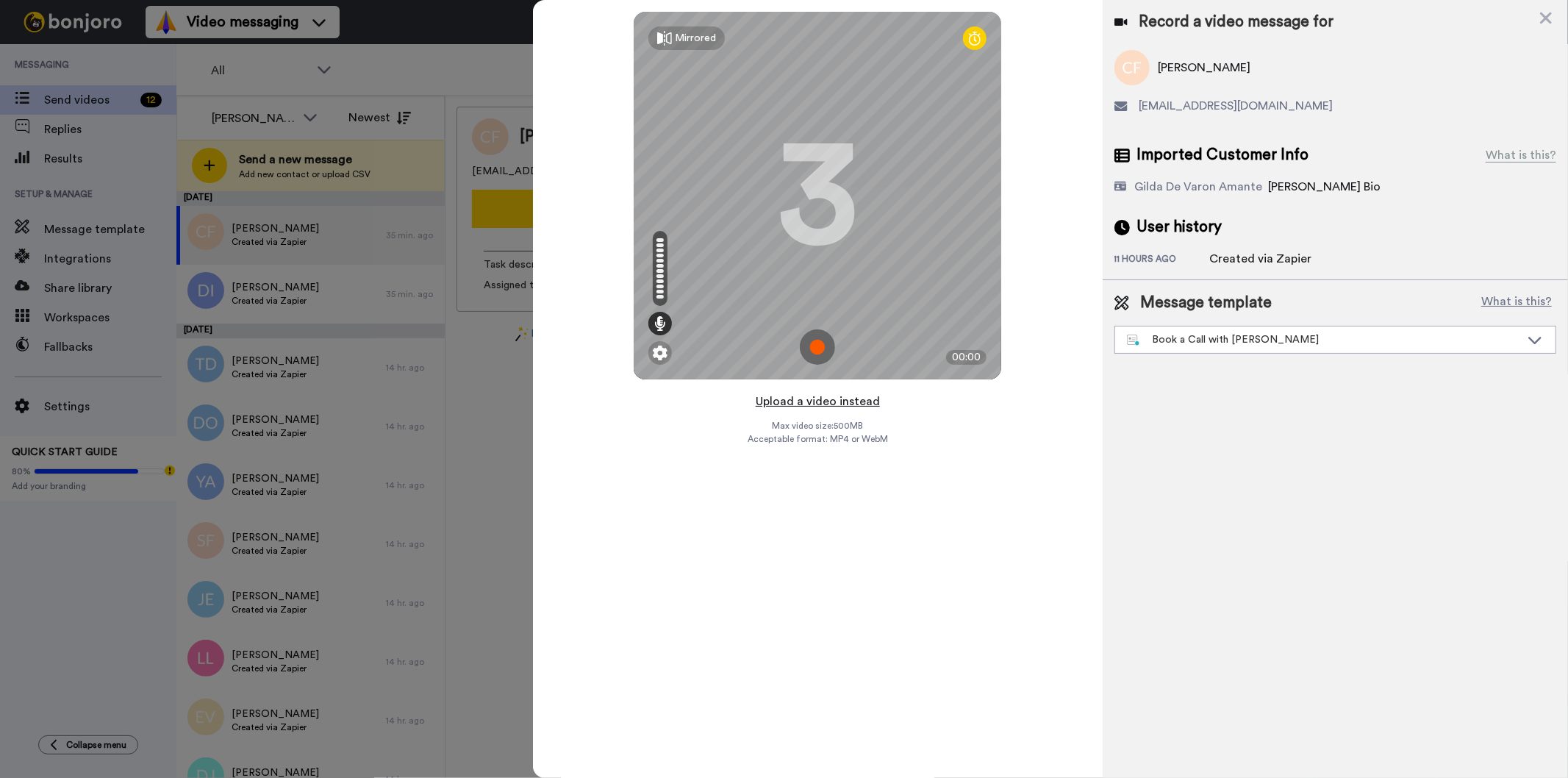
click at [811, 399] on button "Upload a video instead" at bounding box center [818, 401] width 133 height 19
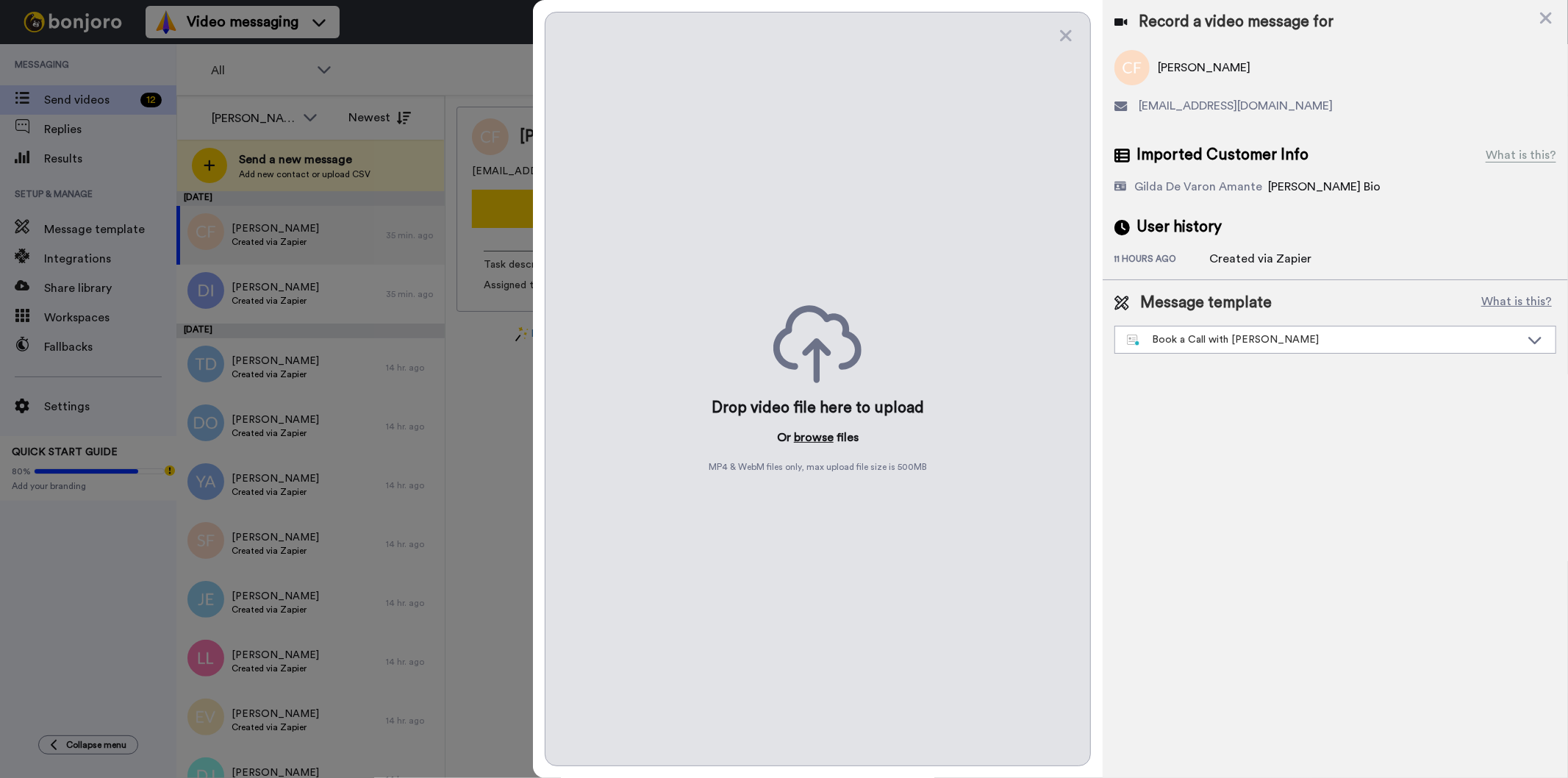
click at [816, 436] on button "browse" at bounding box center [813, 437] width 39 height 18
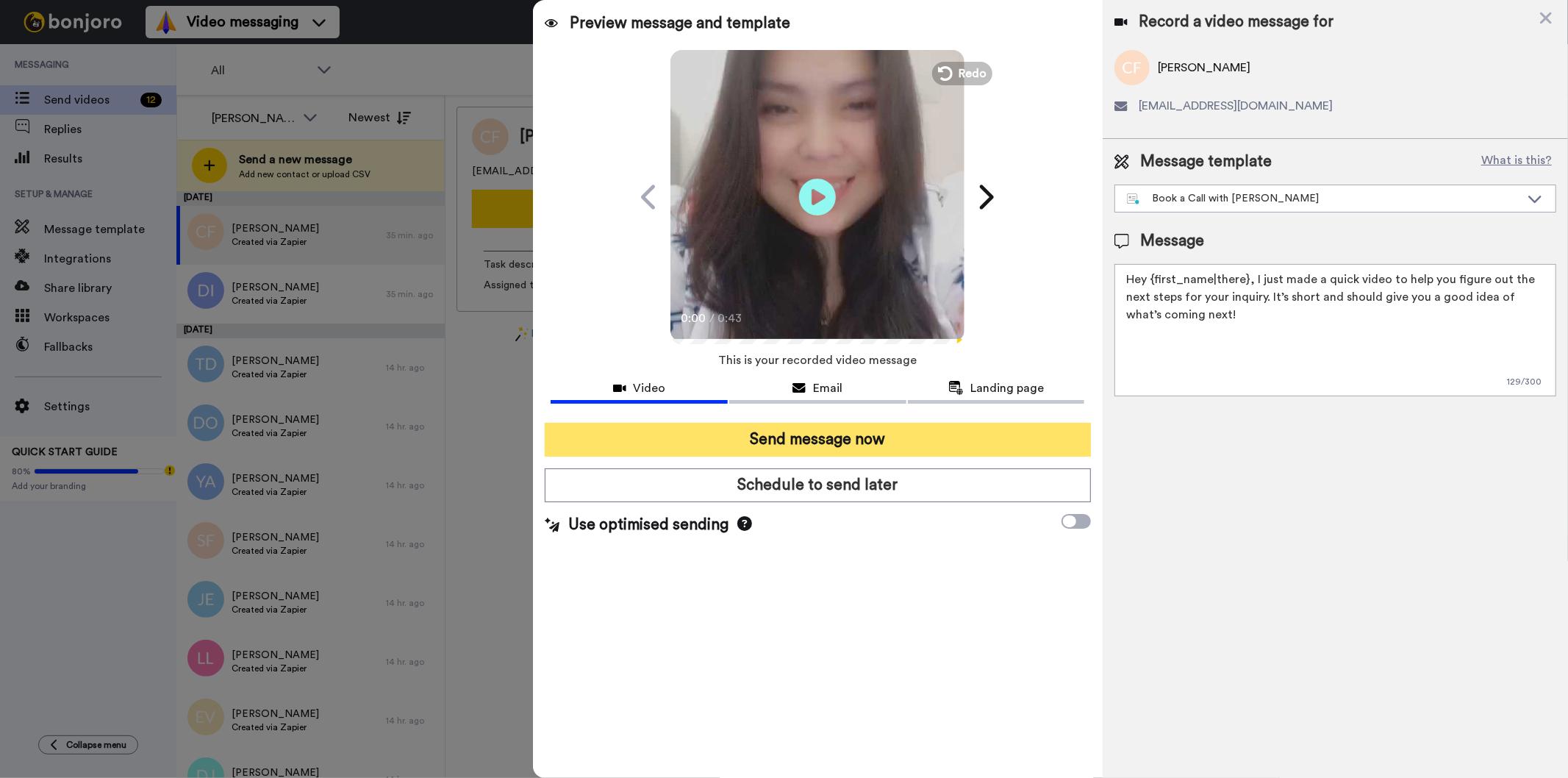
click at [773, 429] on button "Send message now" at bounding box center [817, 440] width 545 height 34
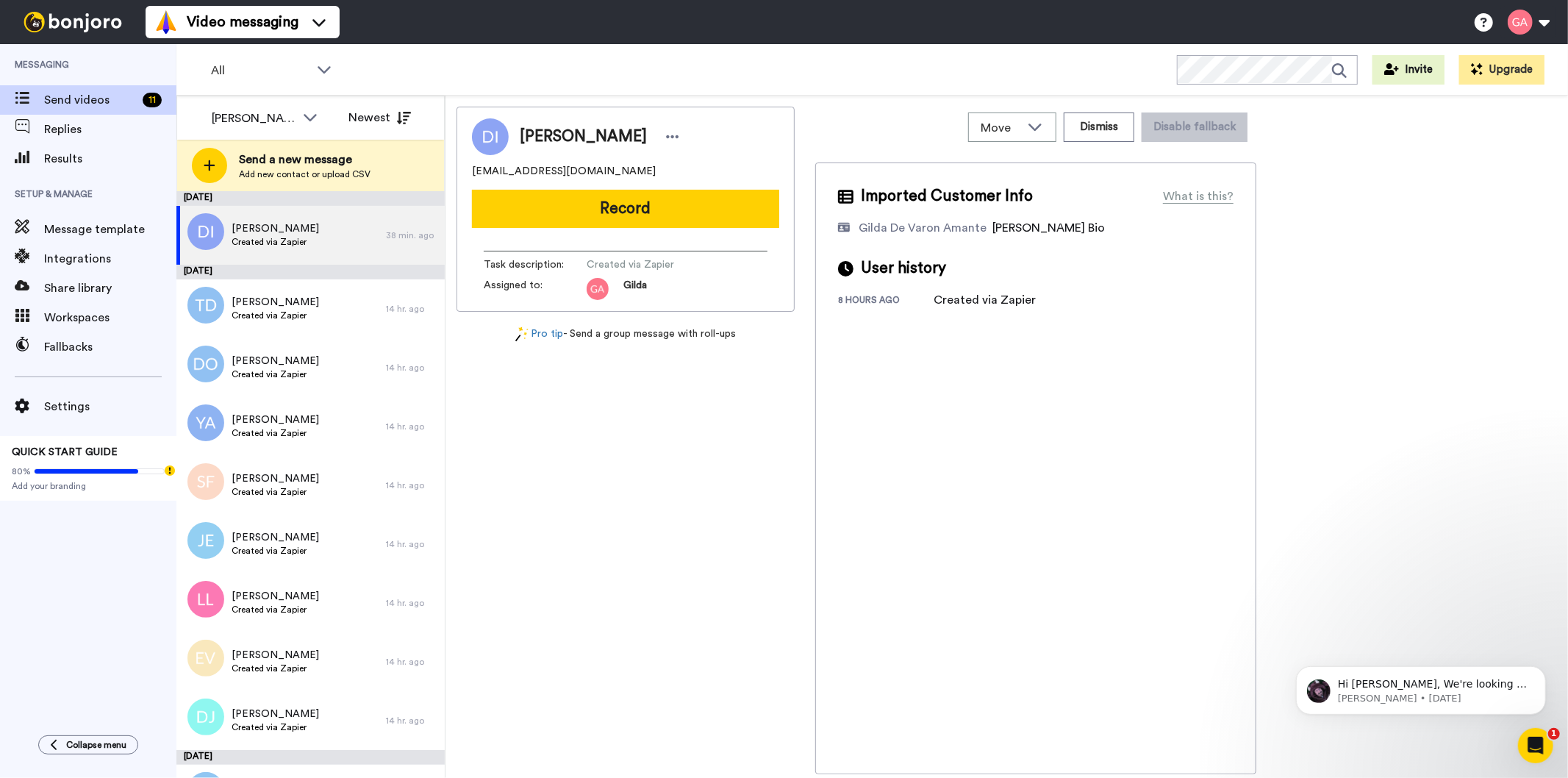
click at [571, 129] on span "[PERSON_NAME]" at bounding box center [583, 136] width 128 height 22
copy div "[PERSON_NAME]"
click at [684, 520] on div "Darling Isaac solidphrase@gmail.com Record Task description : Created via Zapie…" at bounding box center [626, 440] width 338 height 667
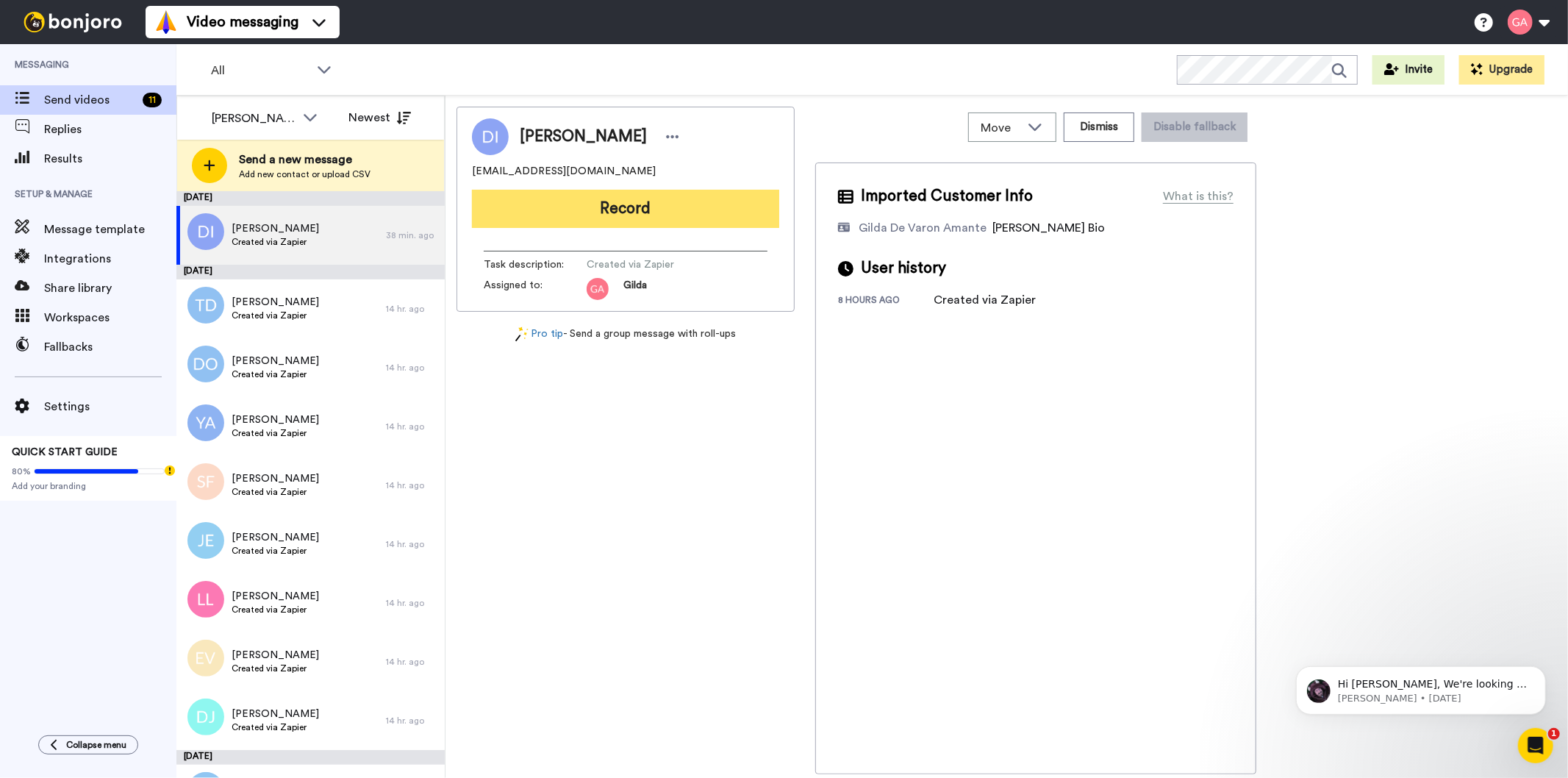
click at [653, 200] on button "Record" at bounding box center [625, 209] width 307 height 38
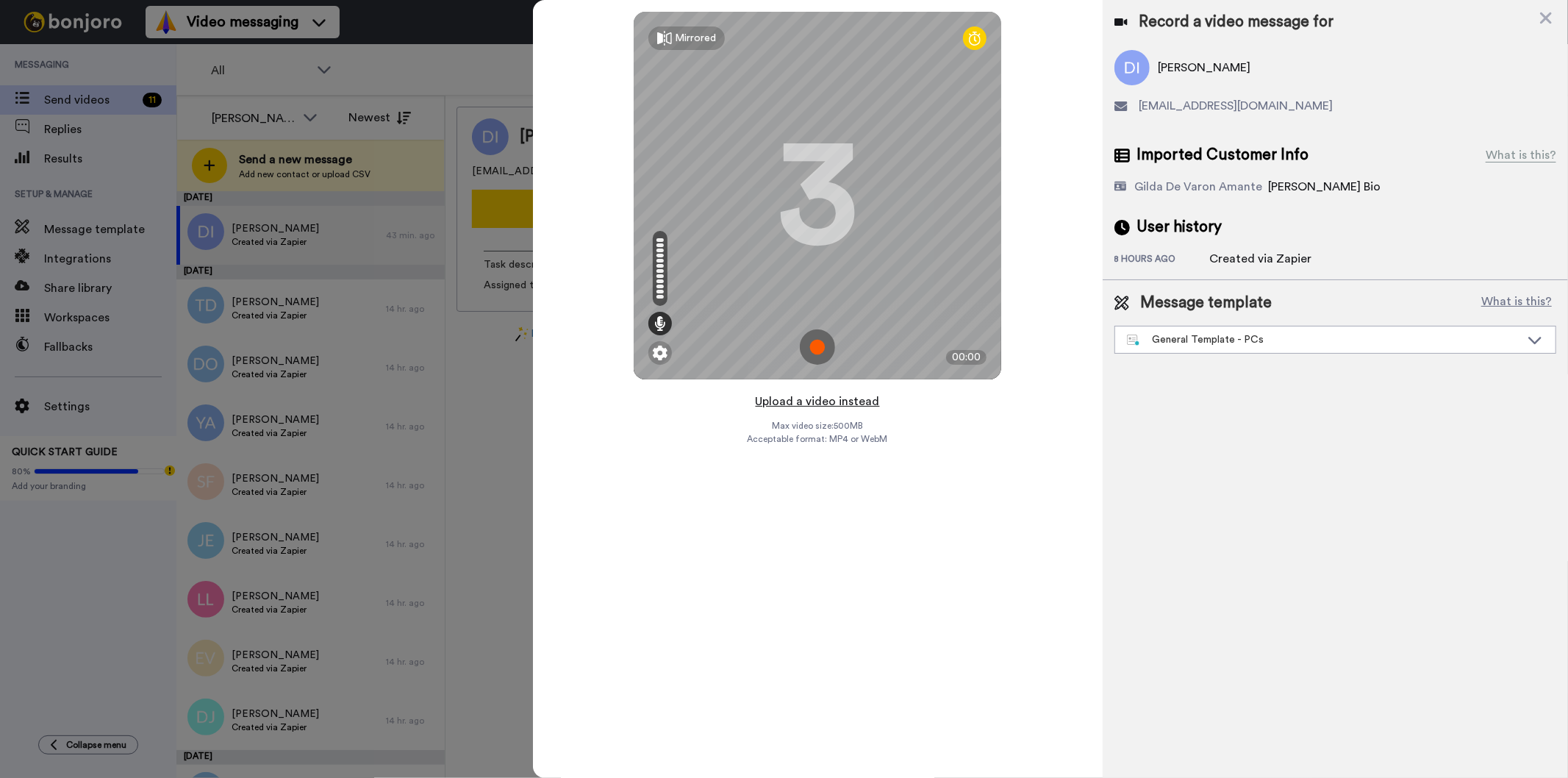
click at [862, 398] on button "Upload a video instead" at bounding box center [818, 401] width 133 height 19
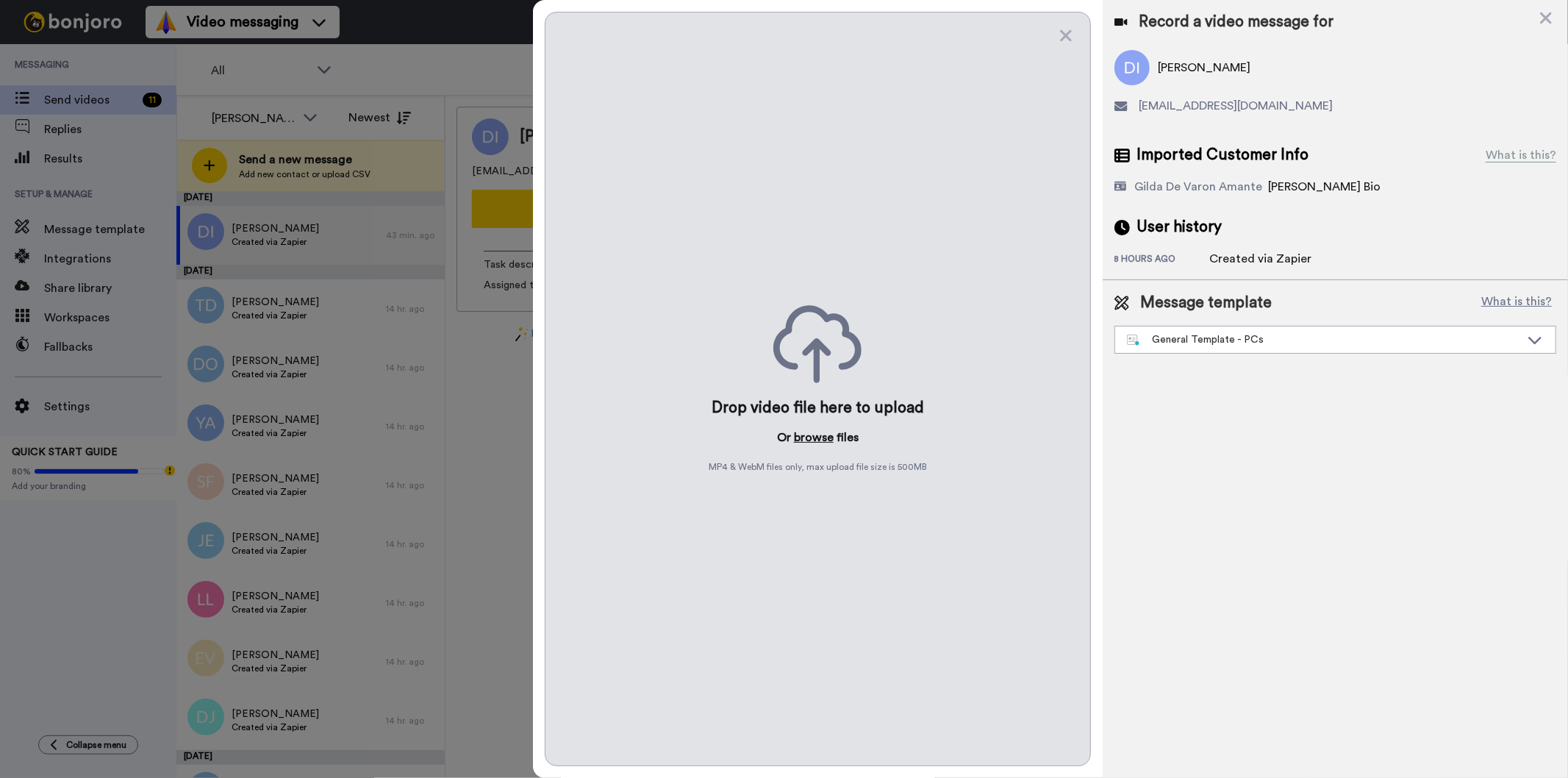
click at [806, 438] on button "browse" at bounding box center [813, 437] width 39 height 18
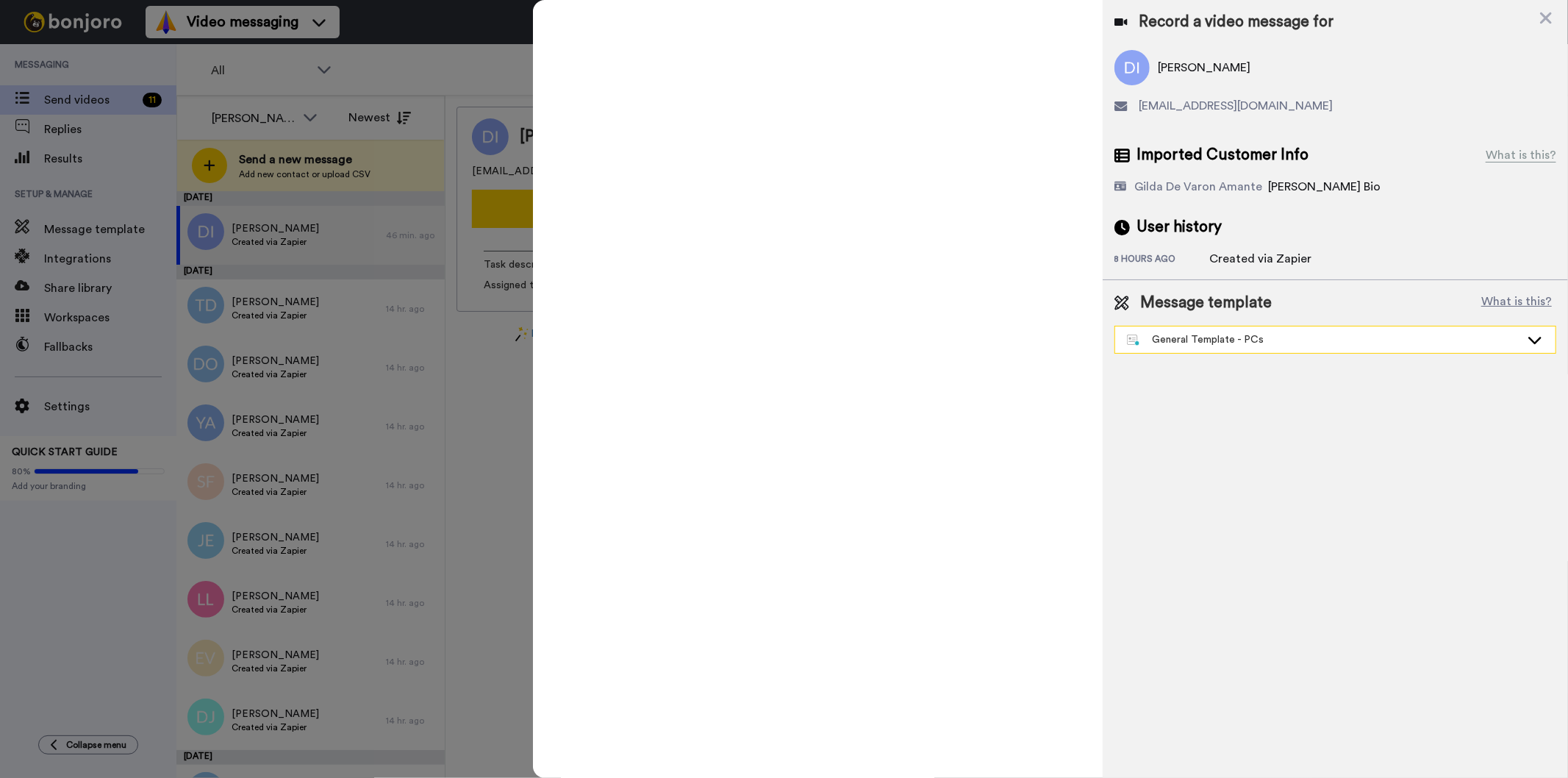
click at [1203, 330] on div "General Template - PCs" at bounding box center [1335, 339] width 440 height 26
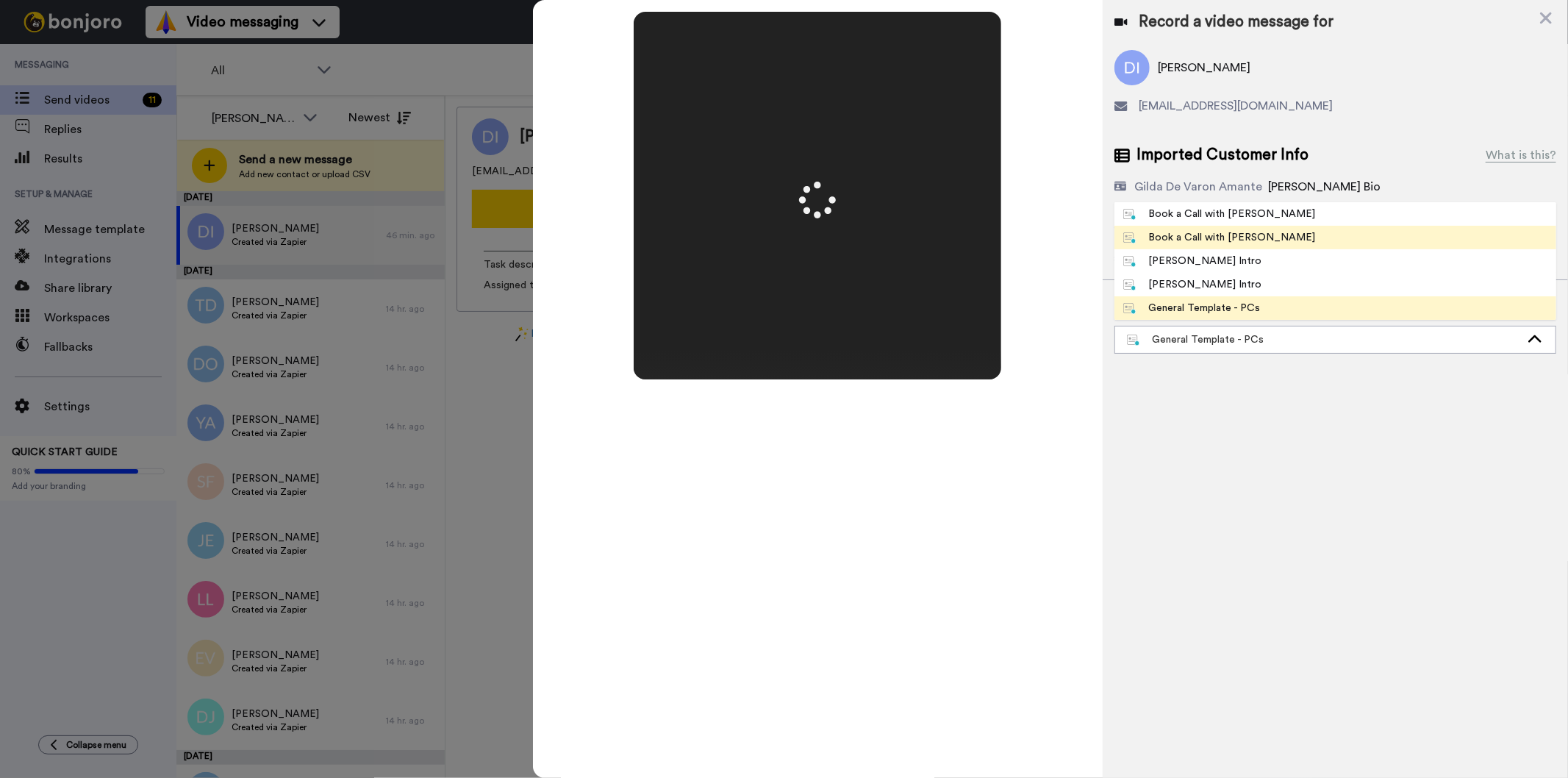
click at [1220, 237] on div "Book a Call with [PERSON_NAME]" at bounding box center [1219, 237] width 192 height 14
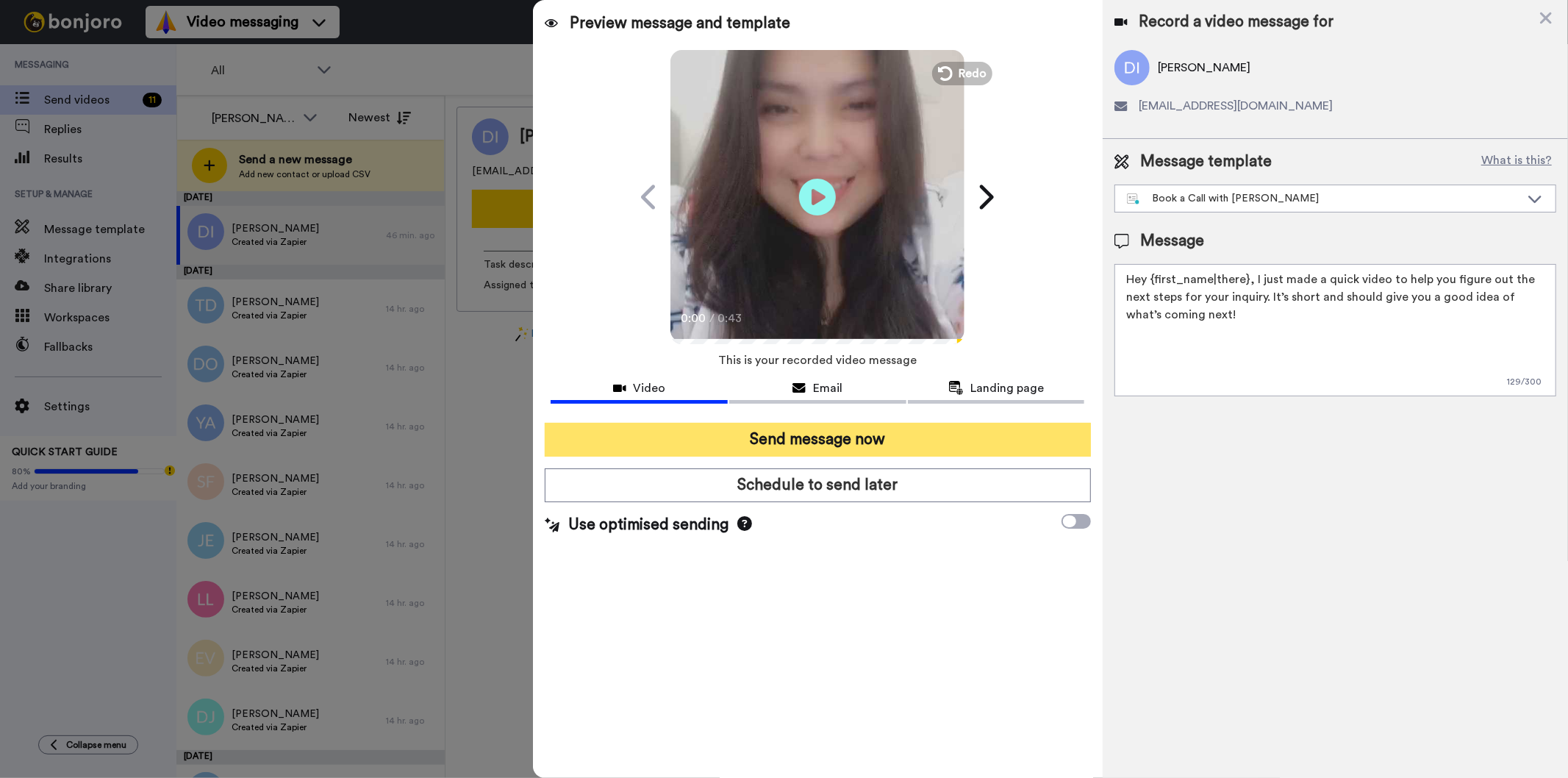
click at [808, 432] on button "Send message now" at bounding box center [817, 440] width 545 height 34
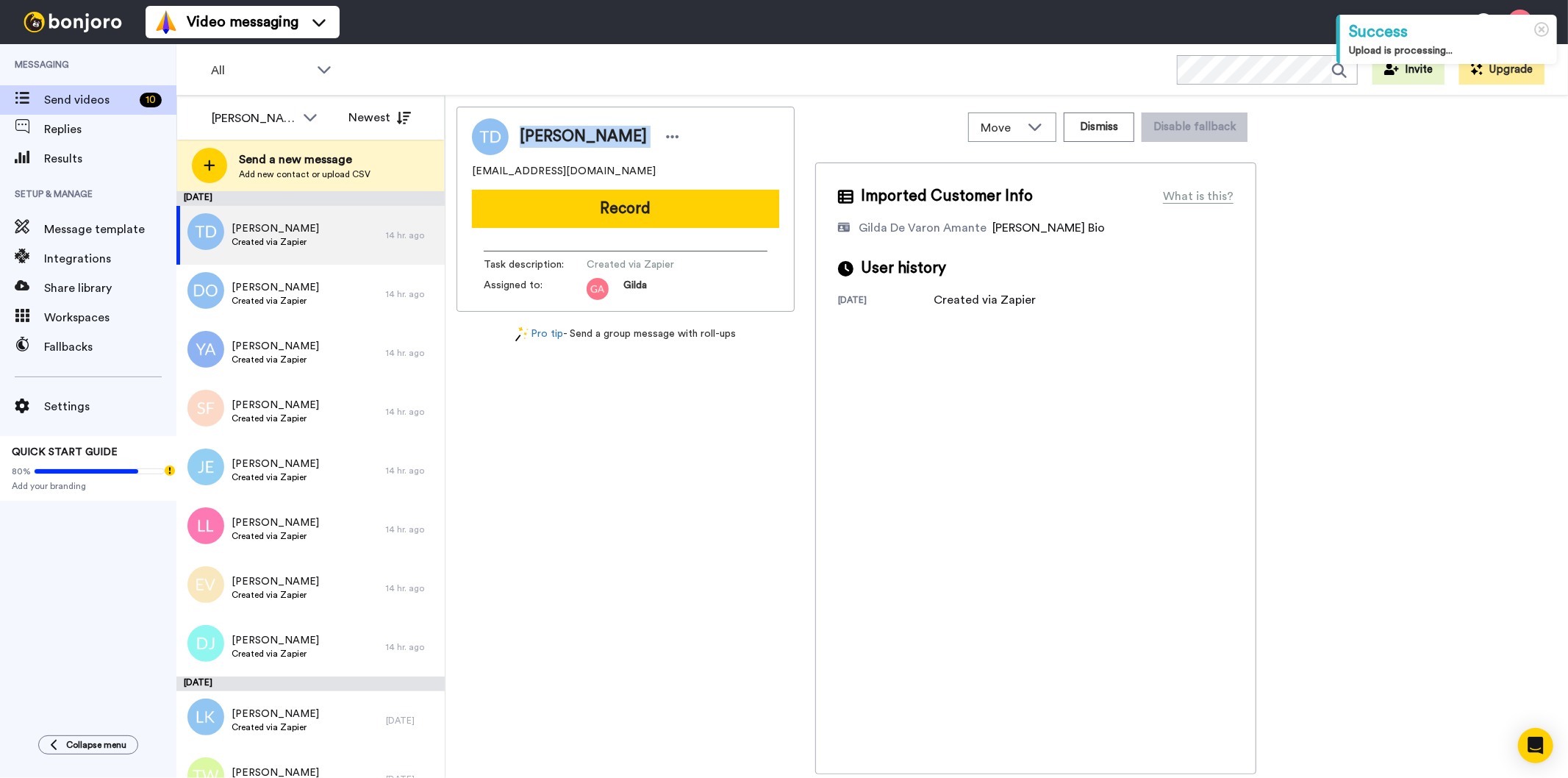
drag, startPoint x: 559, startPoint y: 136, endPoint x: 612, endPoint y: 138, distance: 53.0
click at [612, 138] on div "[PERSON_NAME]" at bounding box center [596, 136] width 175 height 22
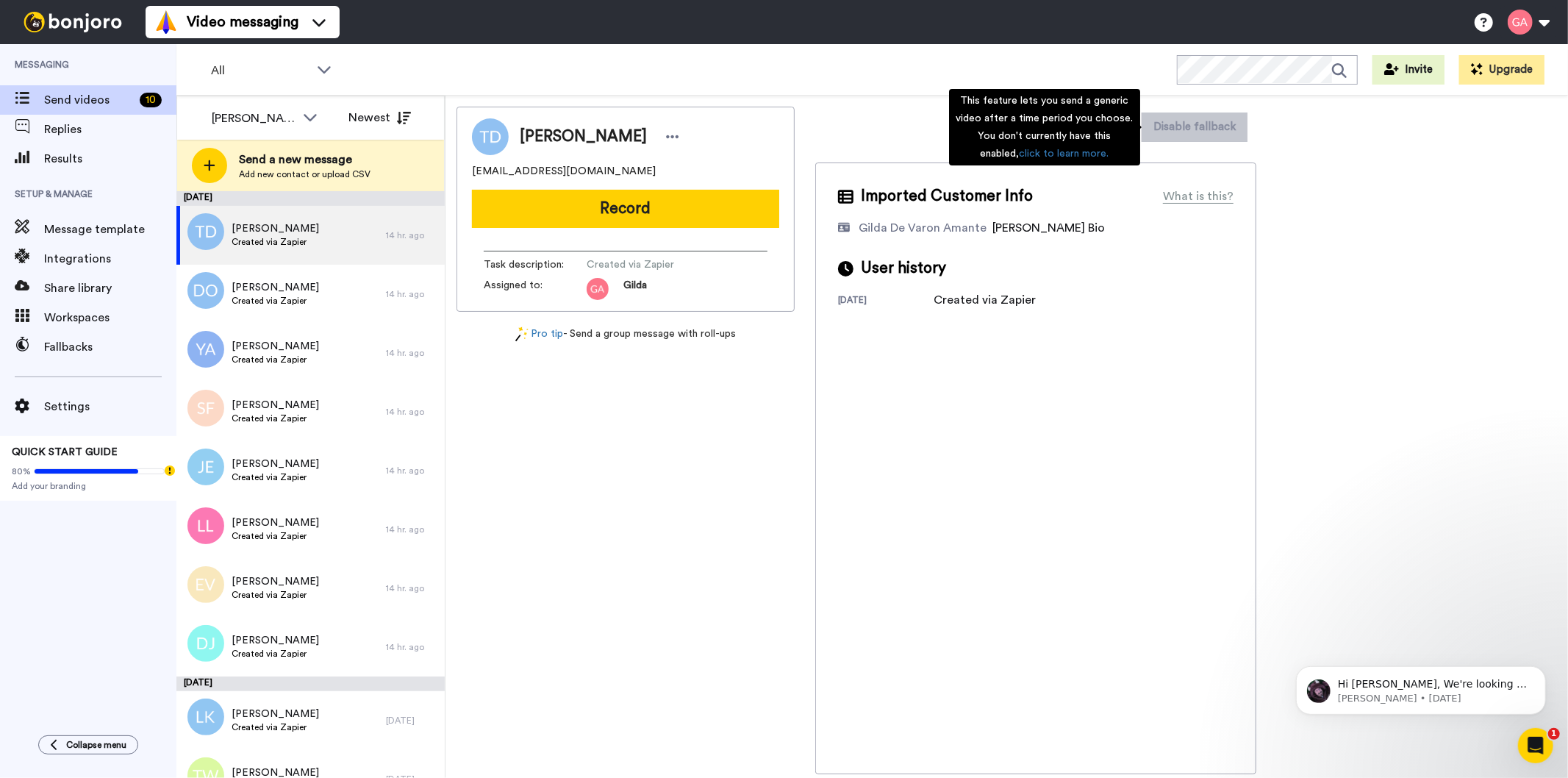
click at [1101, 131] on div "This feature lets you send a generic video after a time period you choose. You …" at bounding box center [1044, 127] width 191 height 76
click at [1055, 522] on div "Imported Customer Info What is this? Gilda De Varon Amante Bonjoro Assignee Bio…" at bounding box center [1035, 468] width 441 height 611
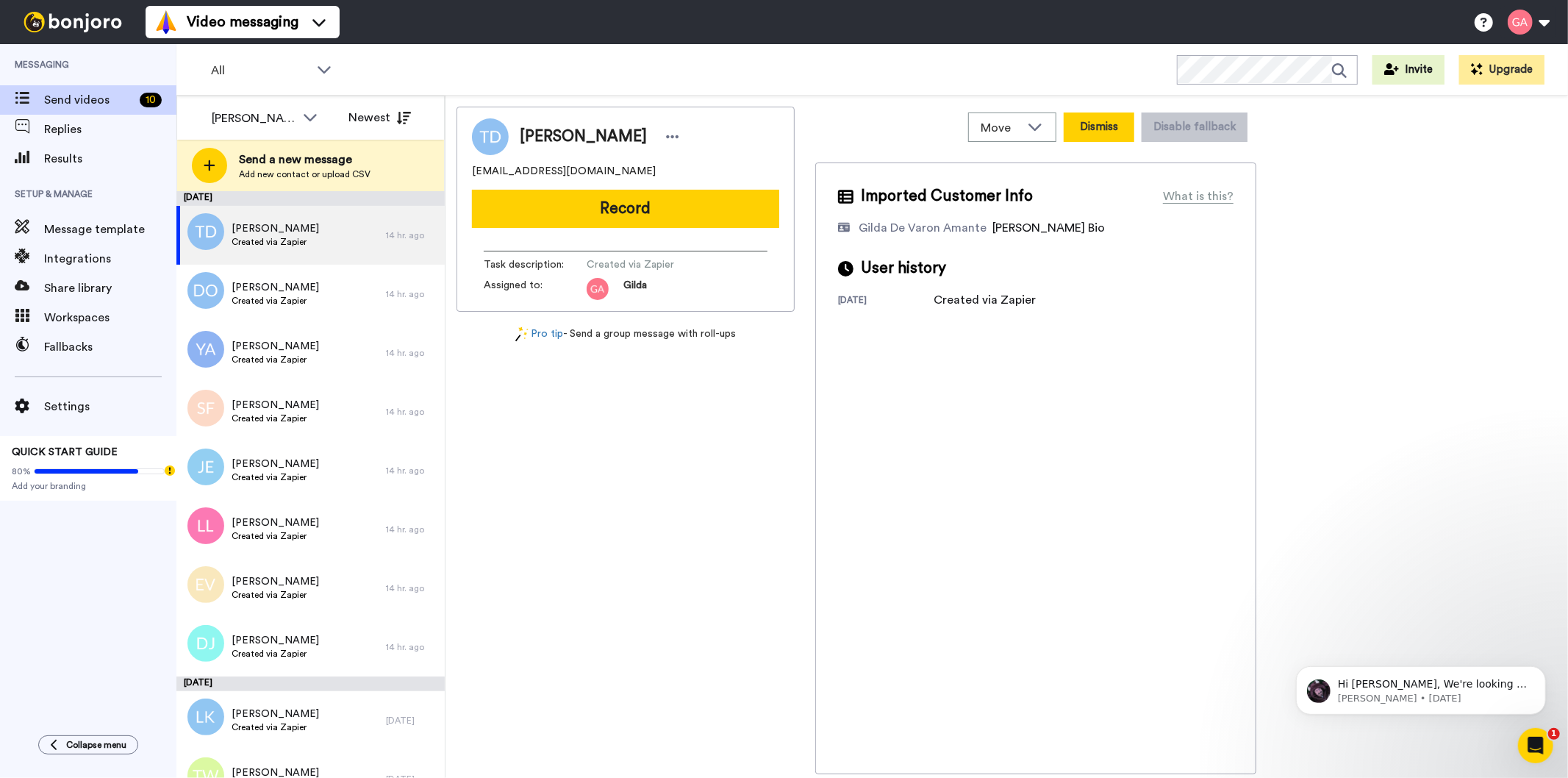
click at [1090, 121] on button "Dismiss" at bounding box center [1099, 127] width 71 height 30
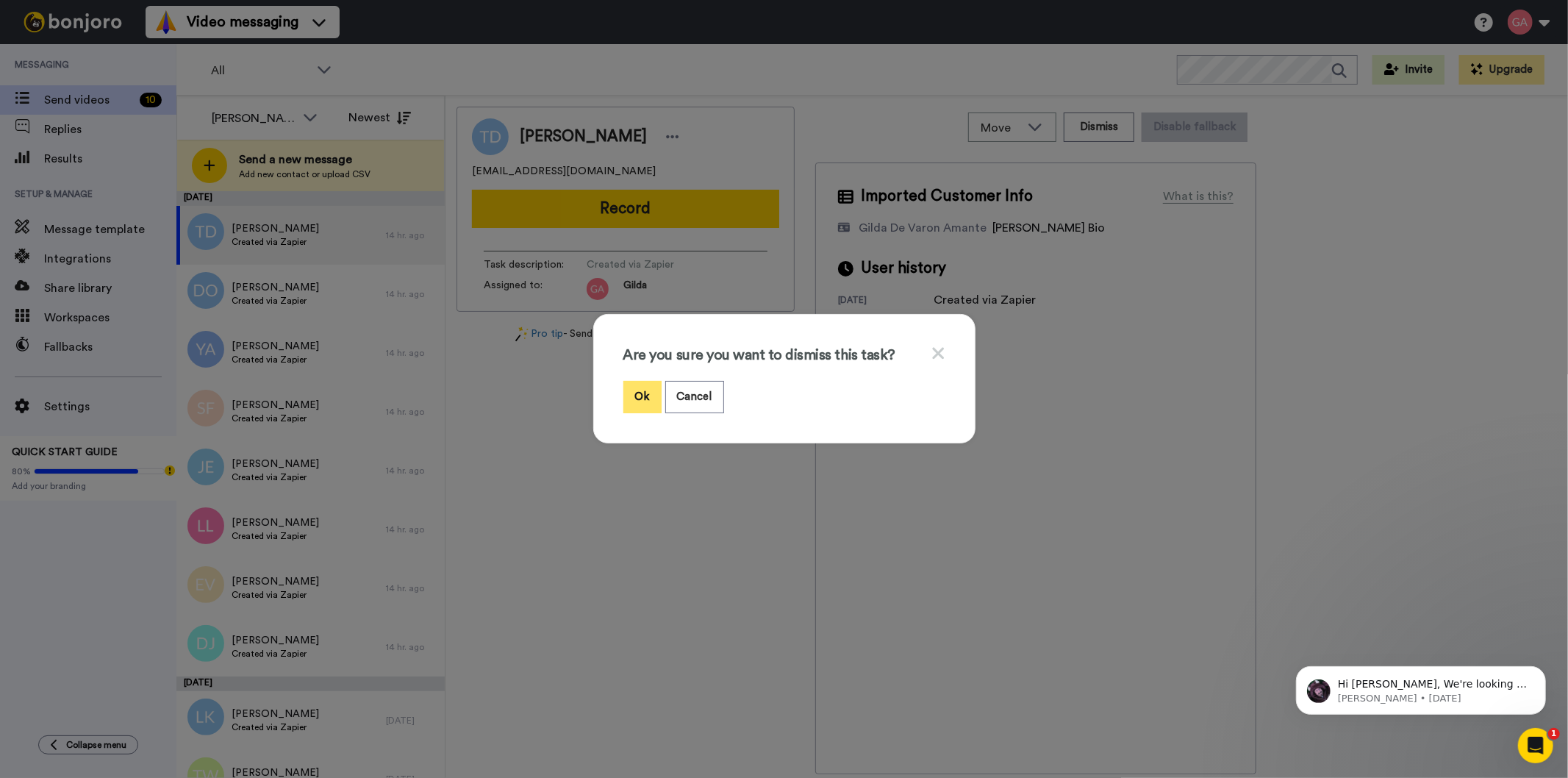
click at [628, 399] on button "Ok" at bounding box center [642, 396] width 38 height 31
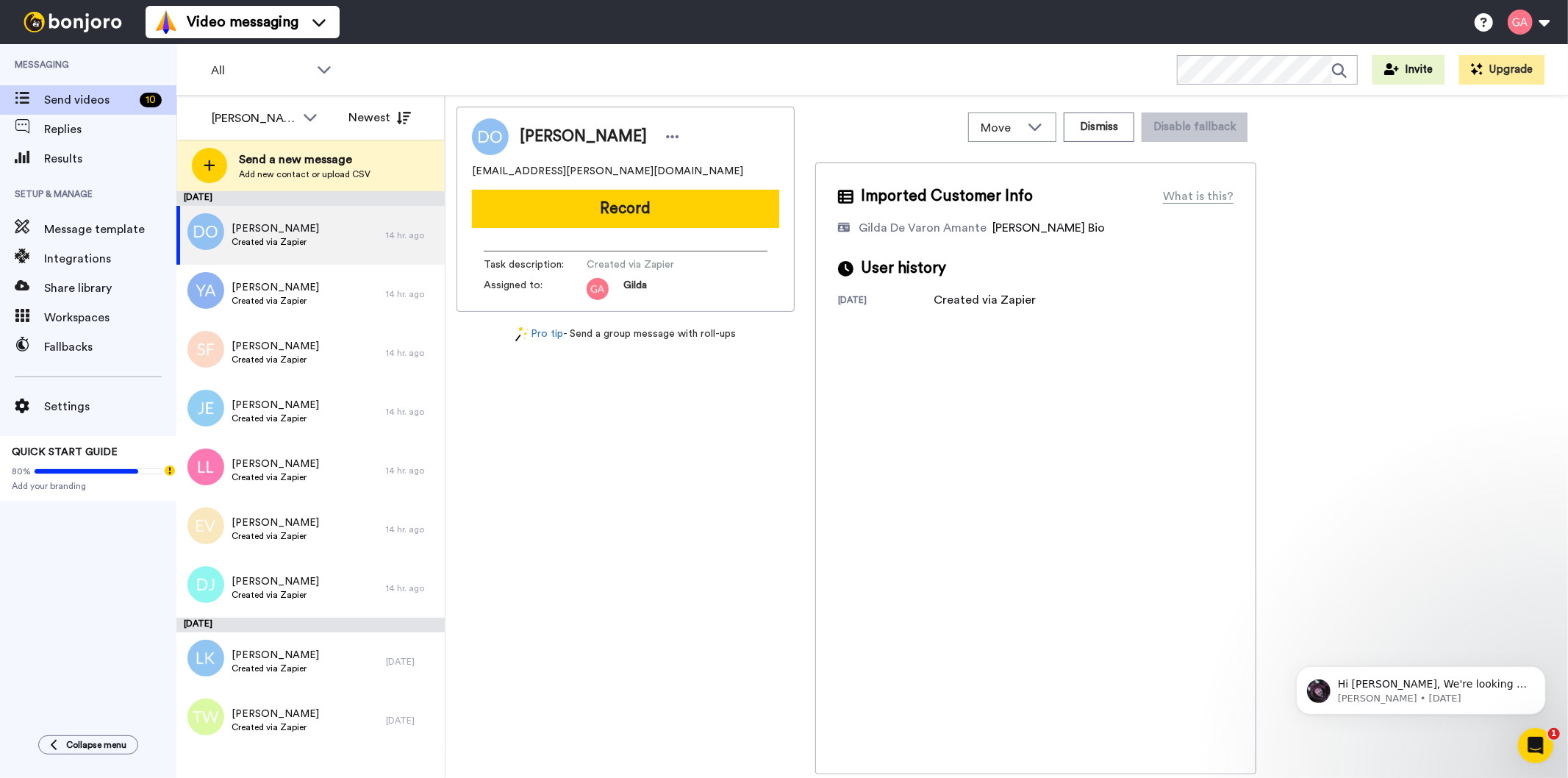
click at [593, 142] on span "DeRhonte Owens" at bounding box center [583, 136] width 128 height 22
click at [593, 135] on span "DeRhonte Owens" at bounding box center [583, 136] width 128 height 22
copy div "DeRhonte Owens"
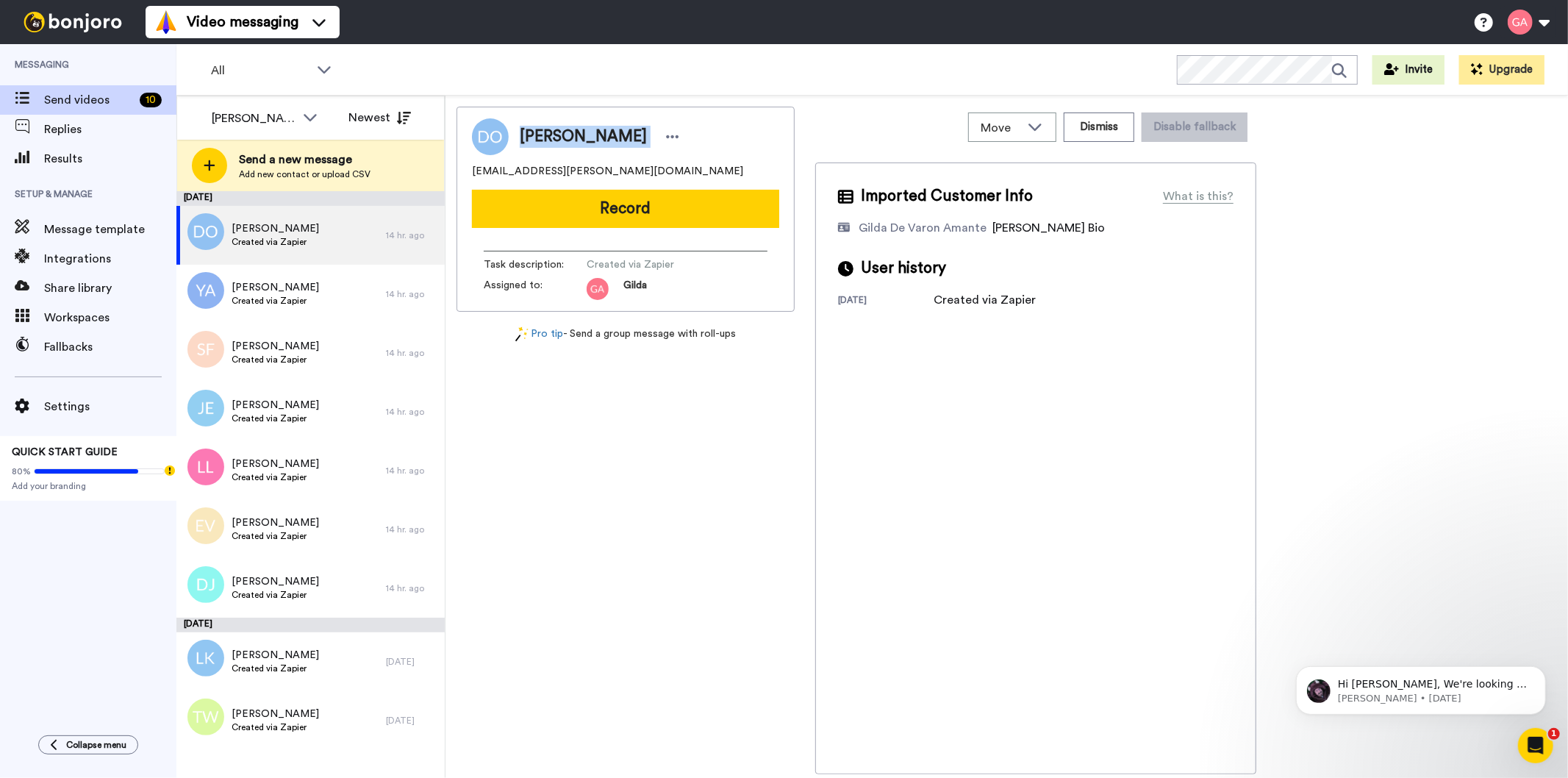
drag, startPoint x: 710, startPoint y: 215, endPoint x: 731, endPoint y: 221, distance: 21.8
click at [709, 214] on button "Record" at bounding box center [625, 209] width 307 height 38
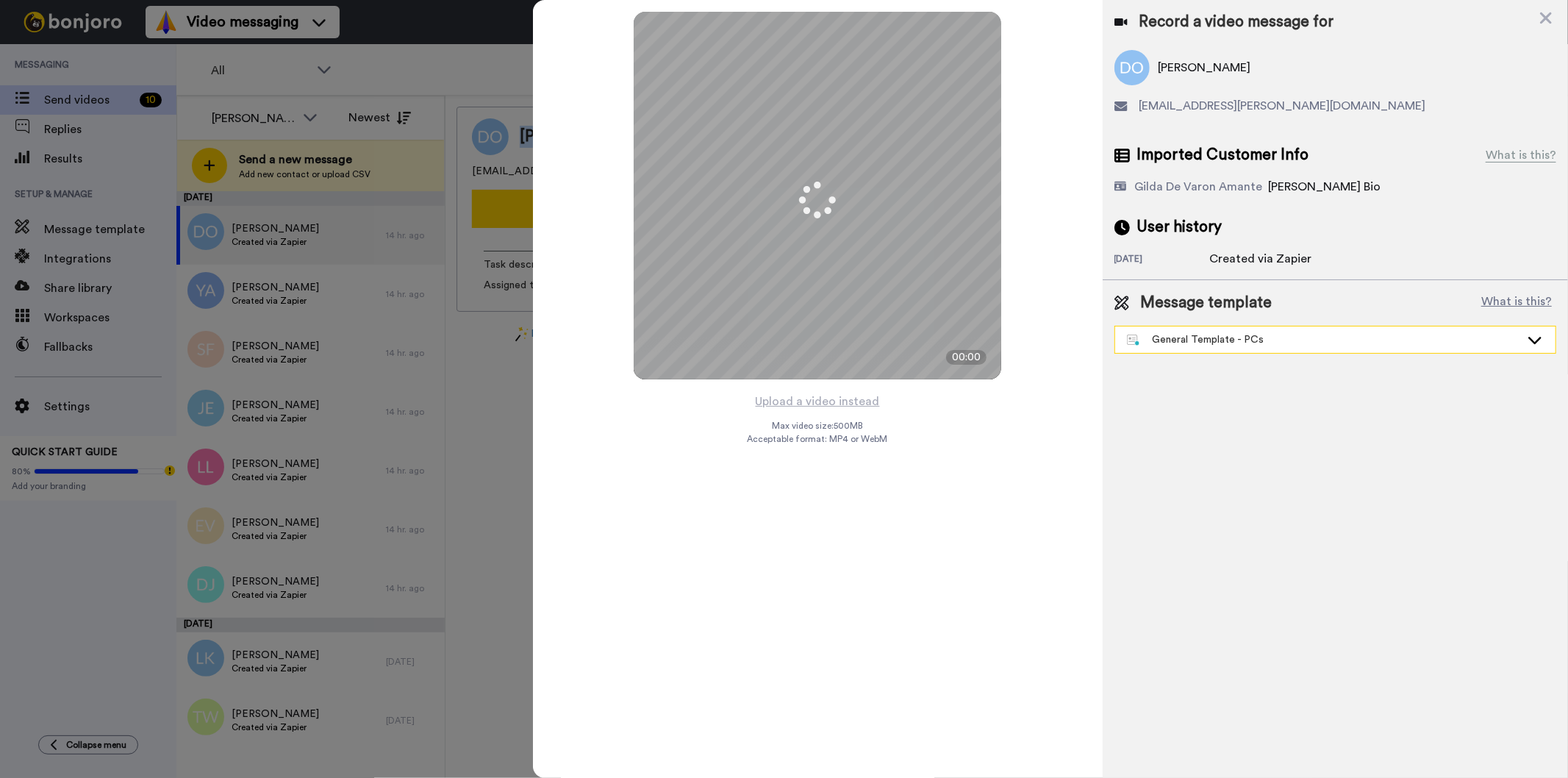
click at [1225, 335] on div "General Template - PCs" at bounding box center [1323, 339] width 393 height 14
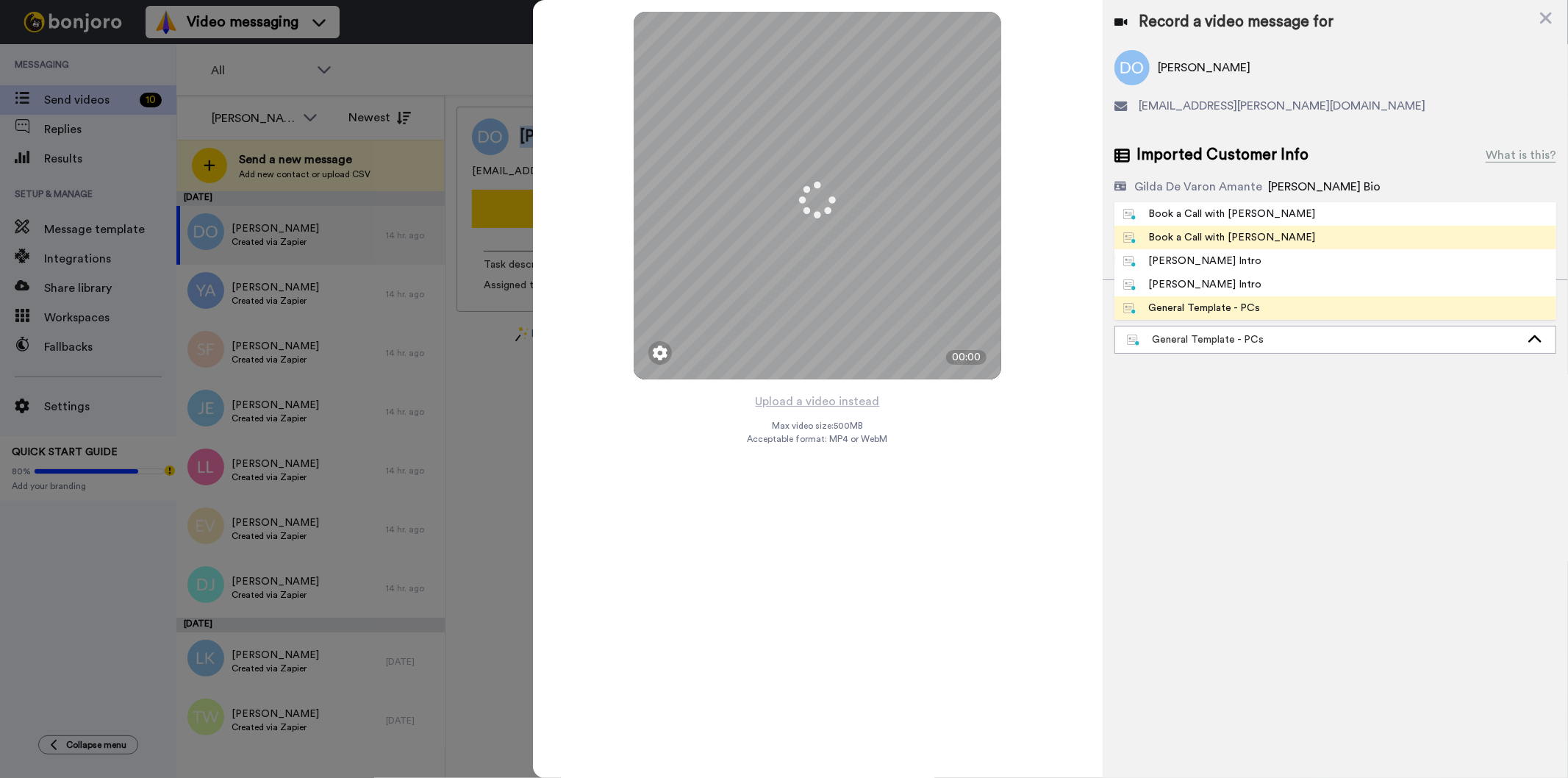
click at [1218, 241] on div "Book a Call with Gilda" at bounding box center [1219, 237] width 192 height 14
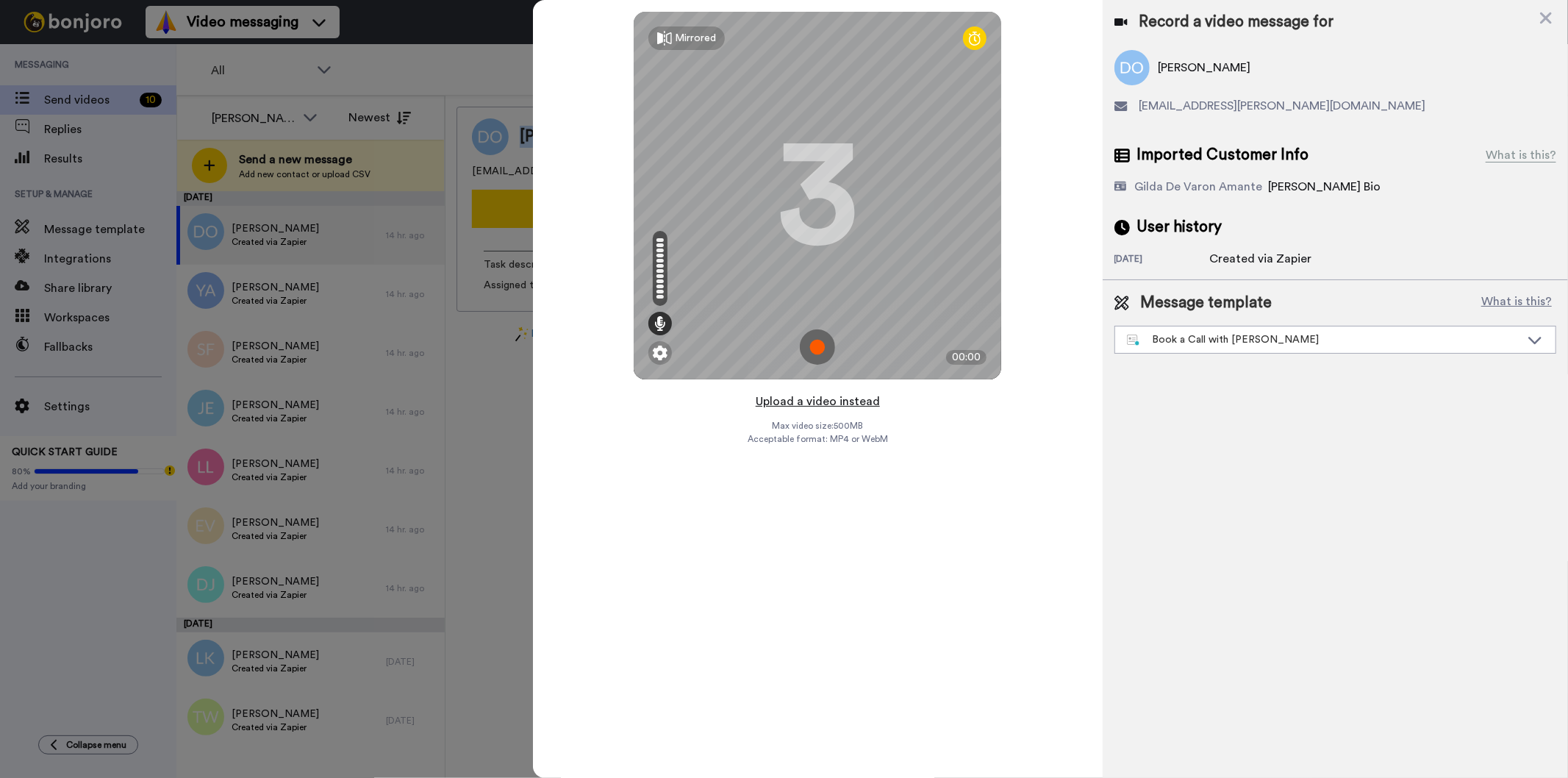
click at [809, 399] on button "Upload a video instead" at bounding box center [818, 401] width 133 height 19
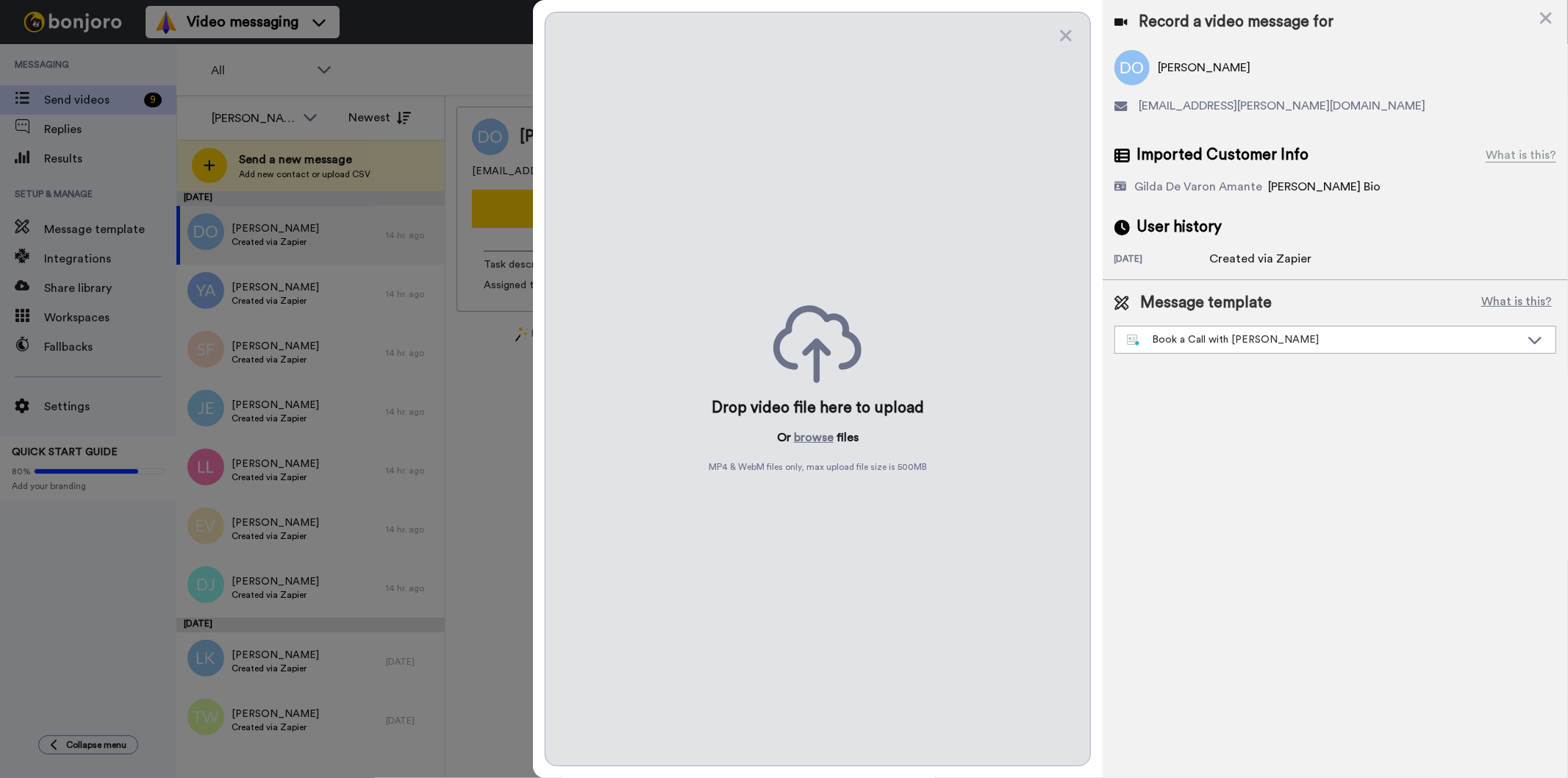
click at [812, 452] on div "Drop video file here to upload Or browse files MP4 & WebM files only, max uploa…" at bounding box center [817, 389] width 545 height 754
click at [818, 444] on button "browse" at bounding box center [813, 437] width 39 height 18
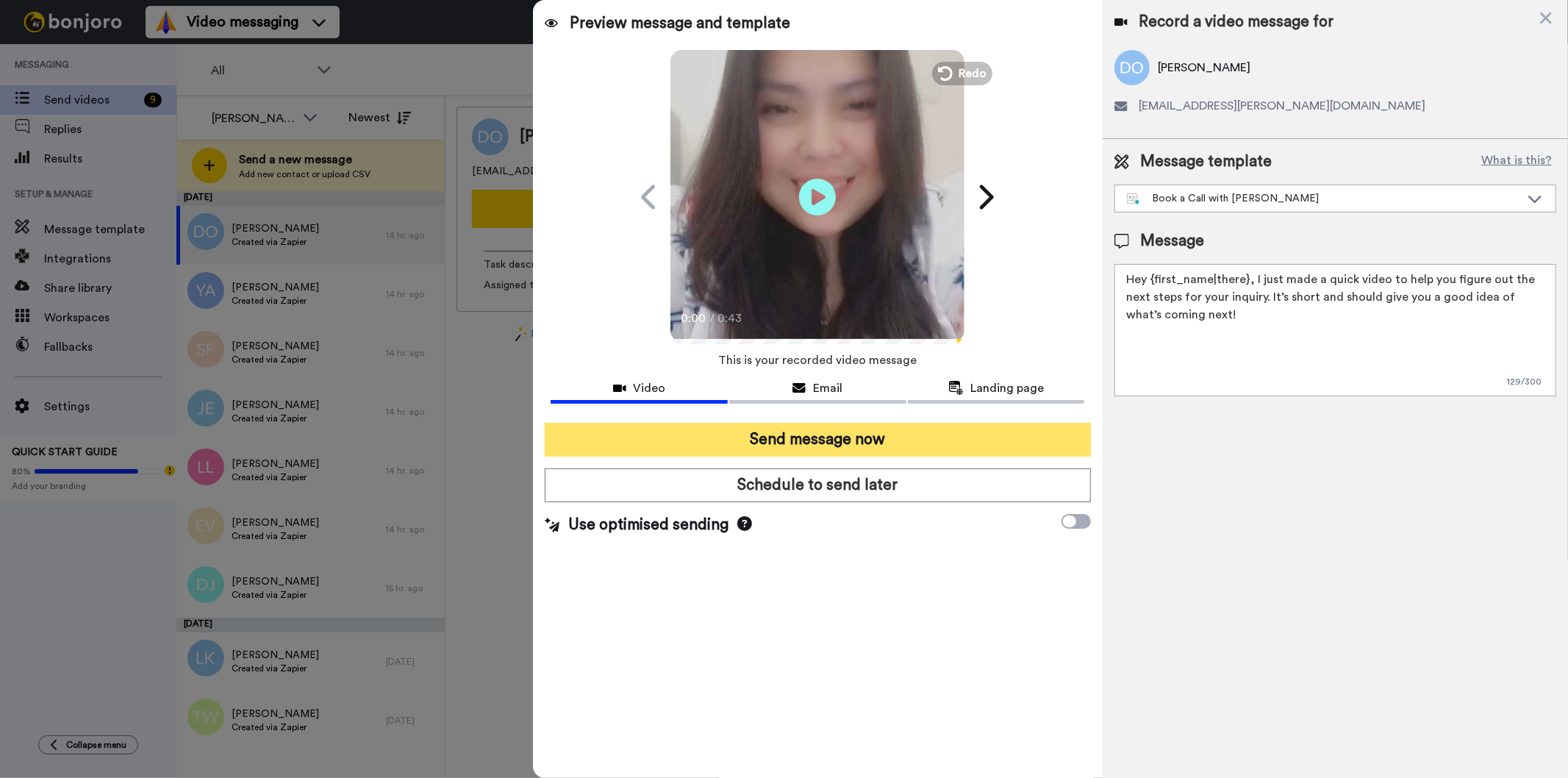
click at [906, 436] on button "Send message now" at bounding box center [817, 440] width 545 height 34
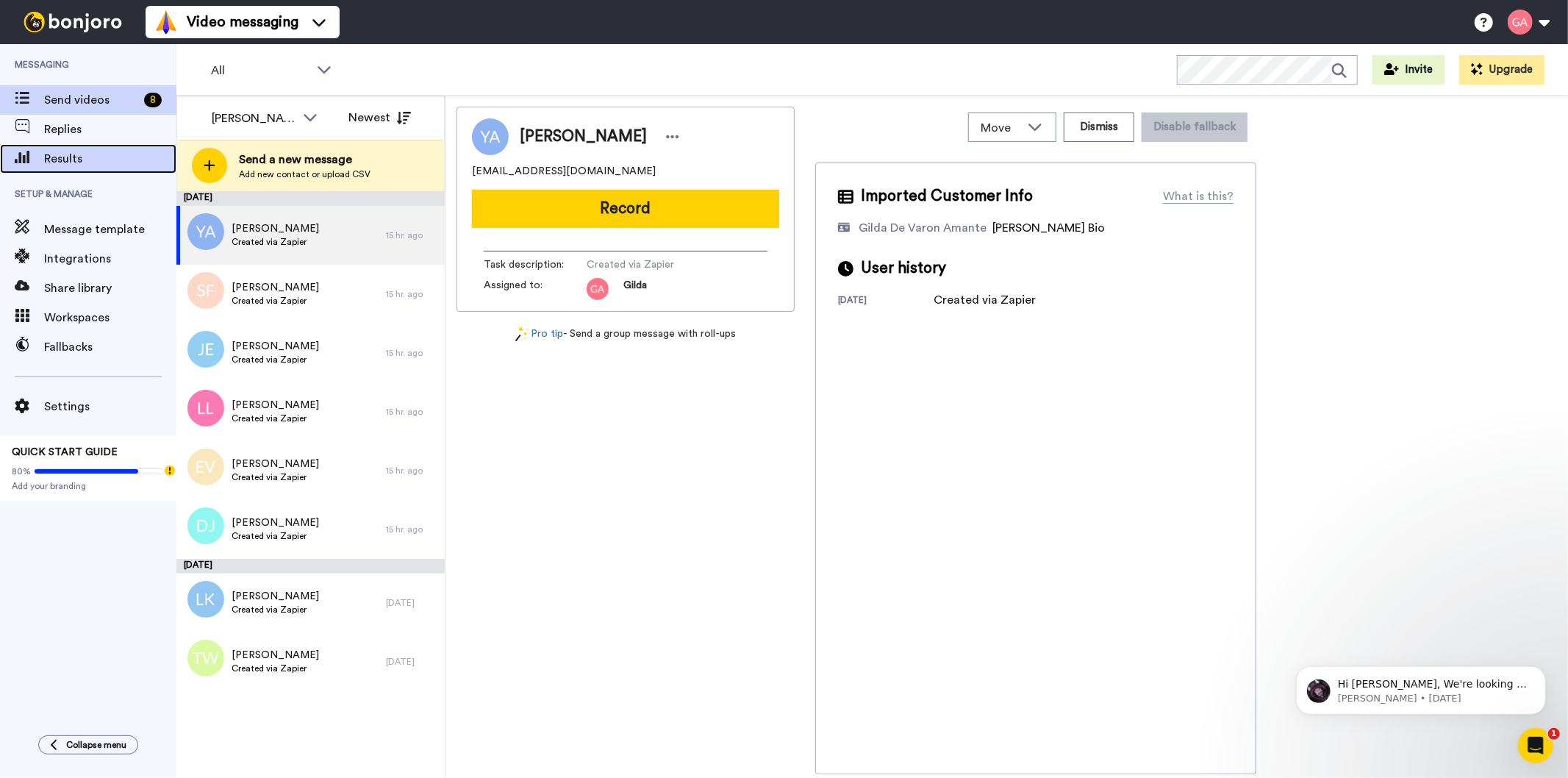
click at [59, 153] on span "Results" at bounding box center [110, 159] width 132 height 18
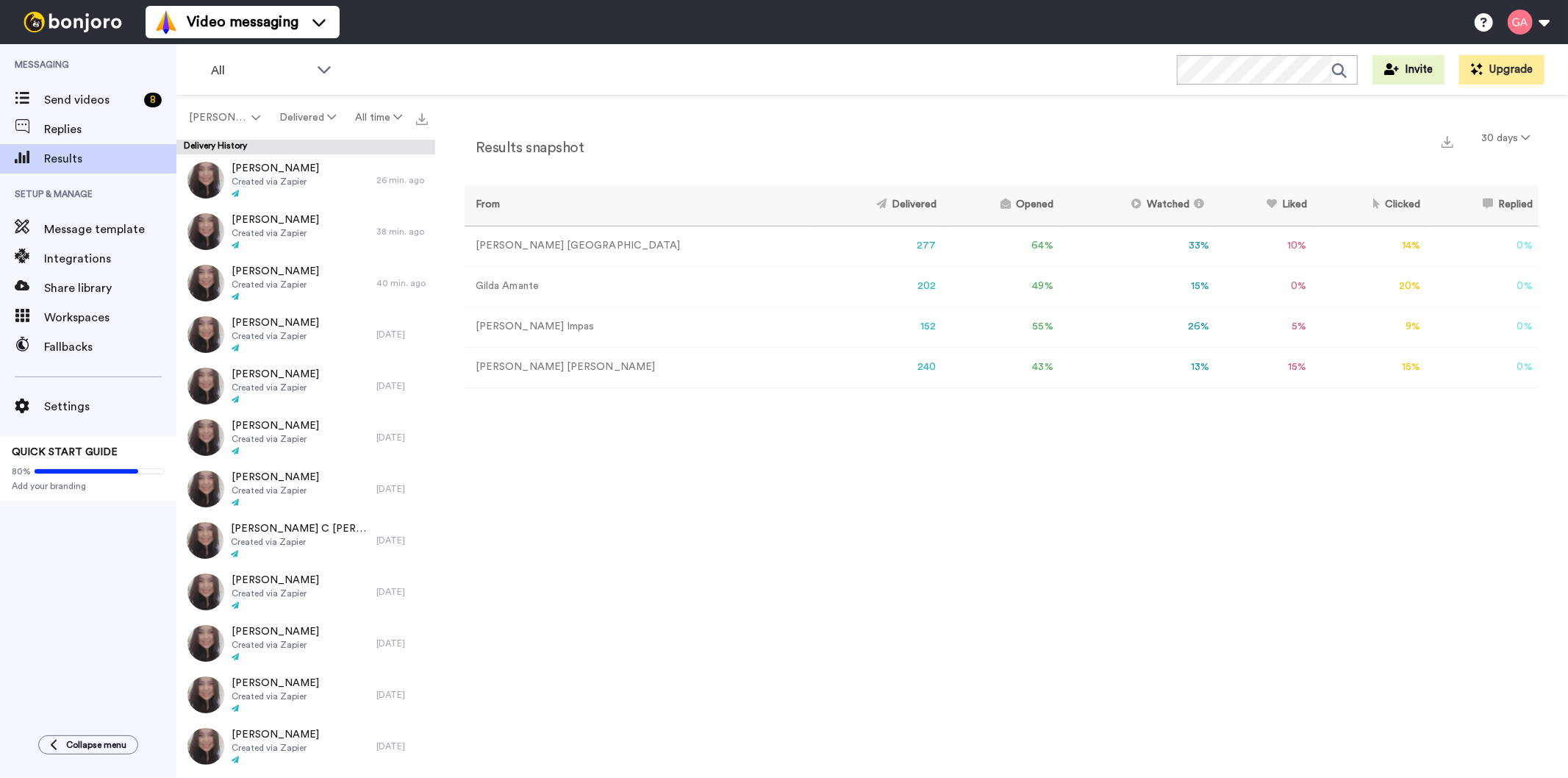
drag, startPoint x: 791, startPoint y: 287, endPoint x: 844, endPoint y: 292, distance: 53.2
click at [844, 292] on tr "[PERSON_NAME] 202 49 % 15 % 0 % 20 % 0 % 0" at bounding box center [1001, 286] width 1074 height 40
click at [870, 695] on div "Results snapshot 30 days From Delivered Opened Watched Liked Clicked Replied Fa…" at bounding box center [1002, 440] width 1132 height 691
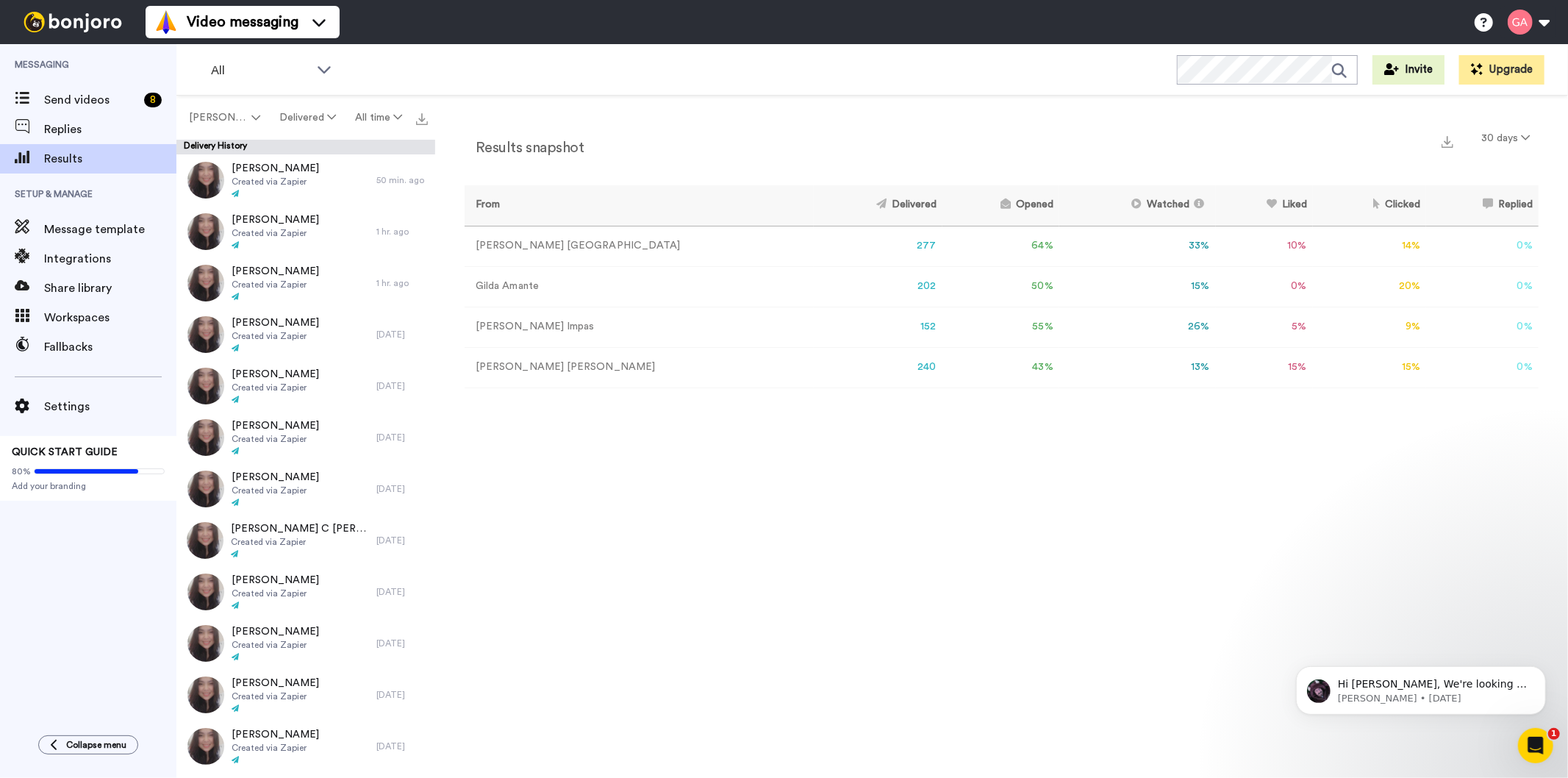
click at [766, 561] on div "Results snapshot 30 days From Delivered Opened Watched Liked Clicked Replied Fa…" at bounding box center [1002, 440] width 1132 height 691
